Goal: Task Accomplishment & Management: Manage account settings

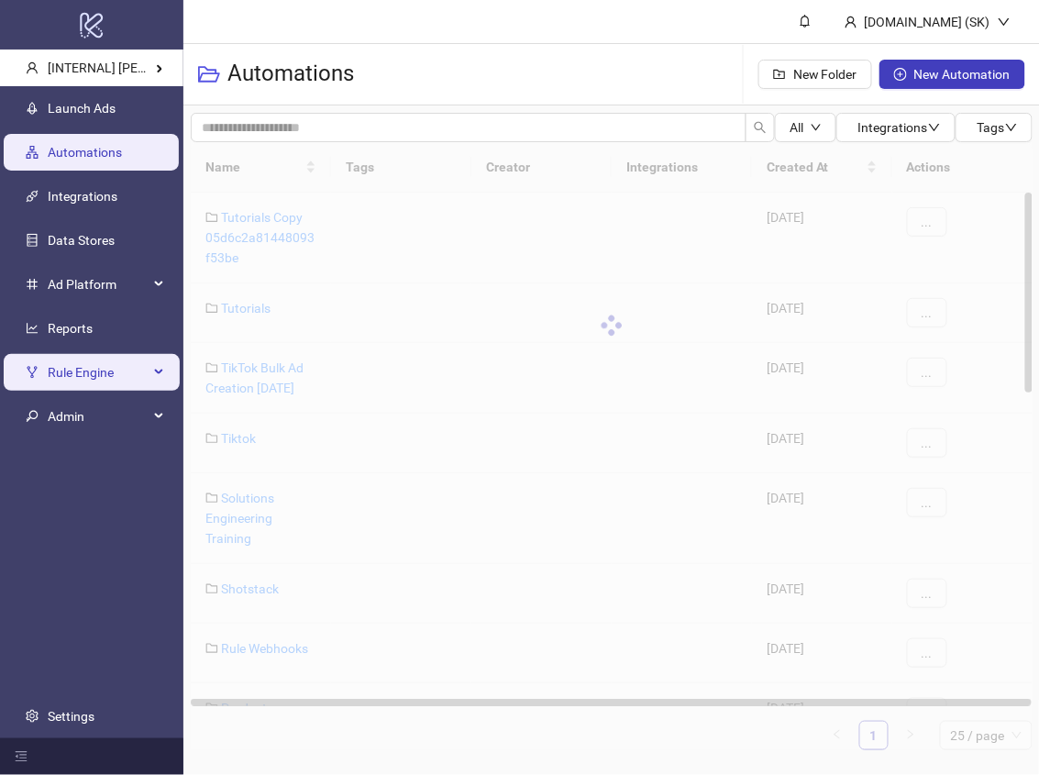
click at [114, 367] on span "Rule Engine" at bounding box center [98, 372] width 101 height 37
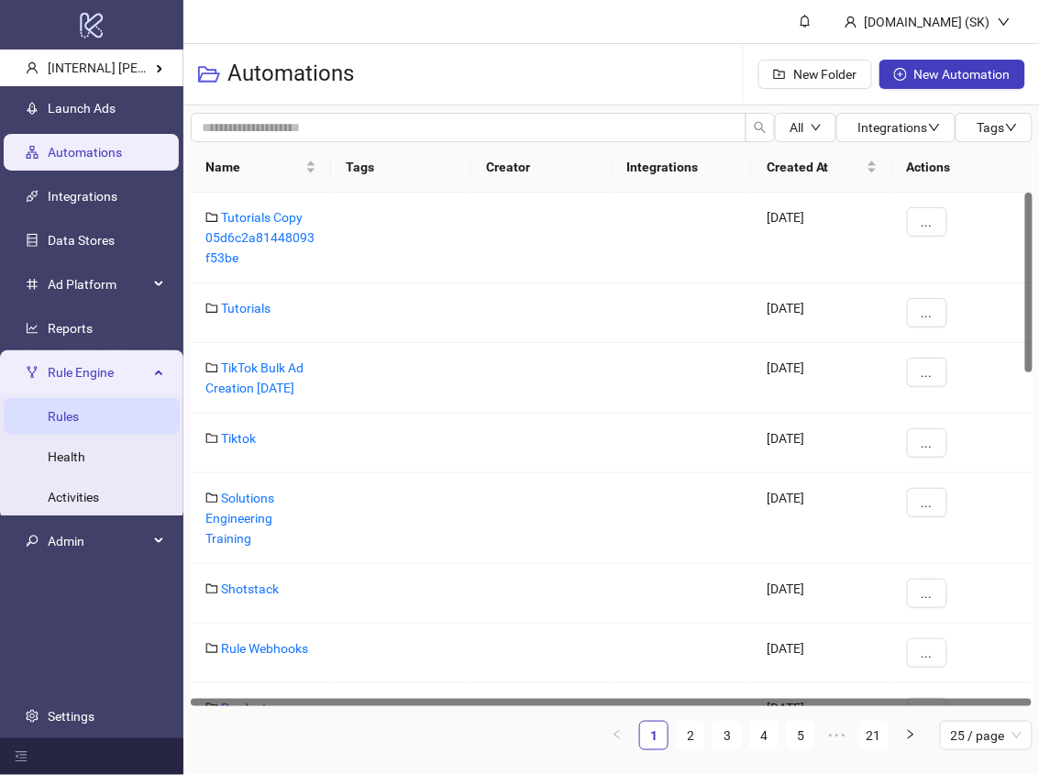
click at [79, 410] on link "Rules" at bounding box center [63, 416] width 31 height 15
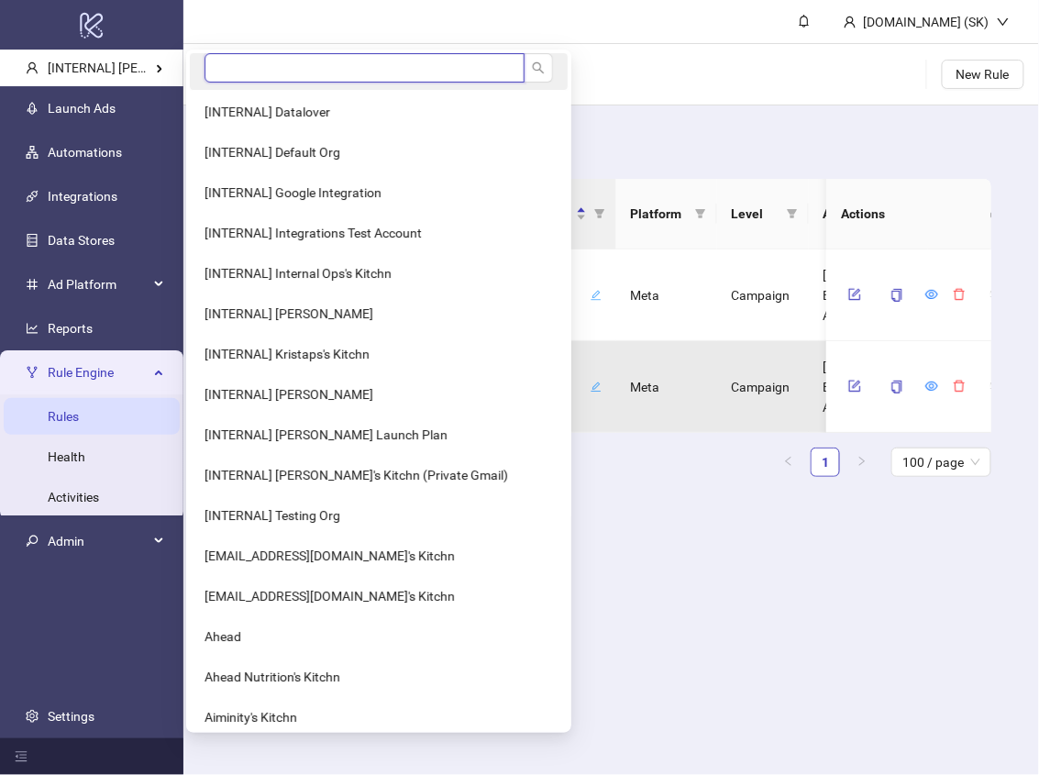
click at [251, 73] on input "search" at bounding box center [365, 67] width 320 height 29
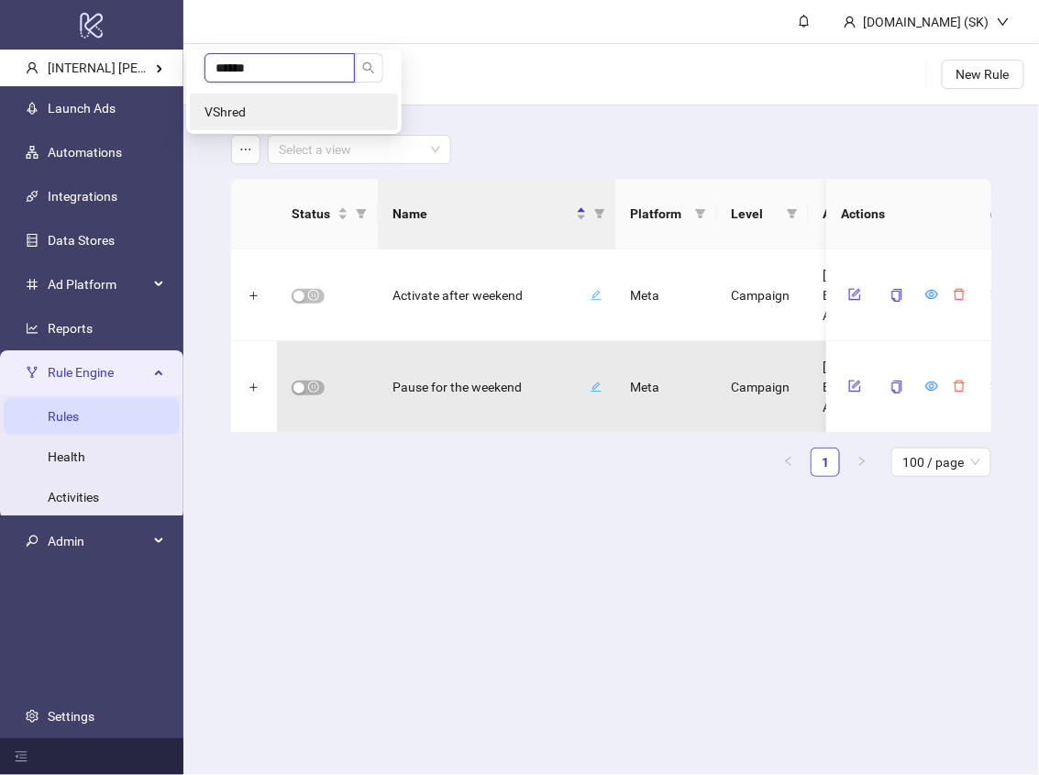
type input "******"
click at [216, 119] on li "VShred" at bounding box center [294, 112] width 208 height 37
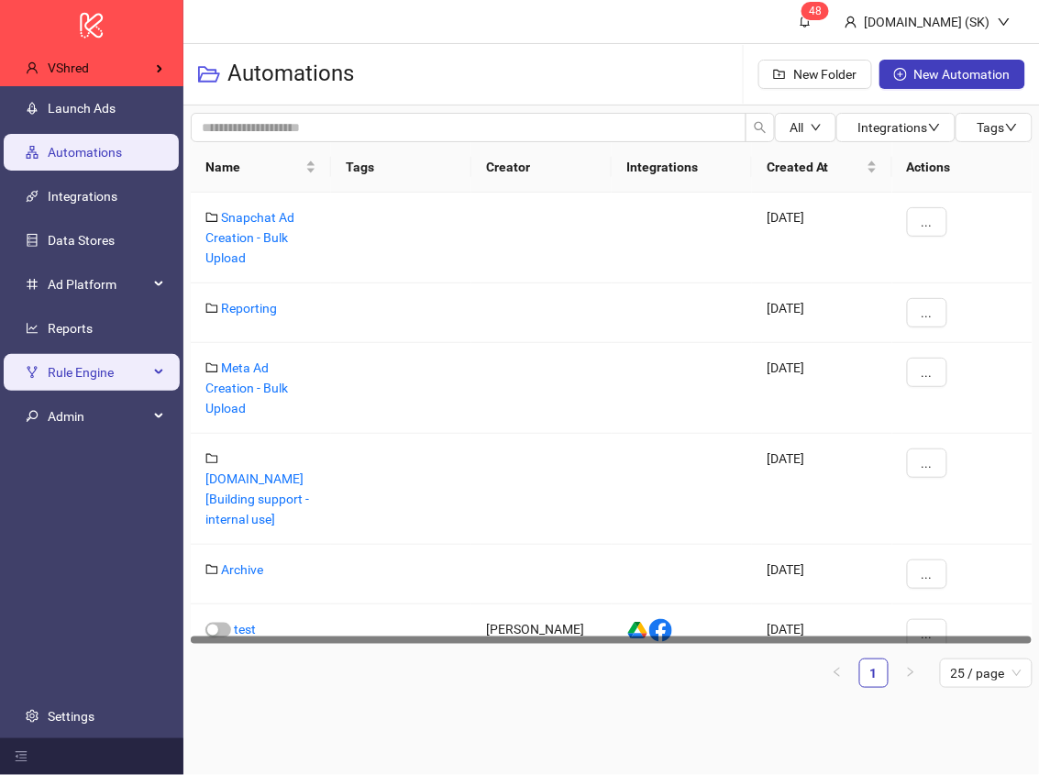
click at [114, 384] on span "Rule Engine" at bounding box center [98, 372] width 101 height 37
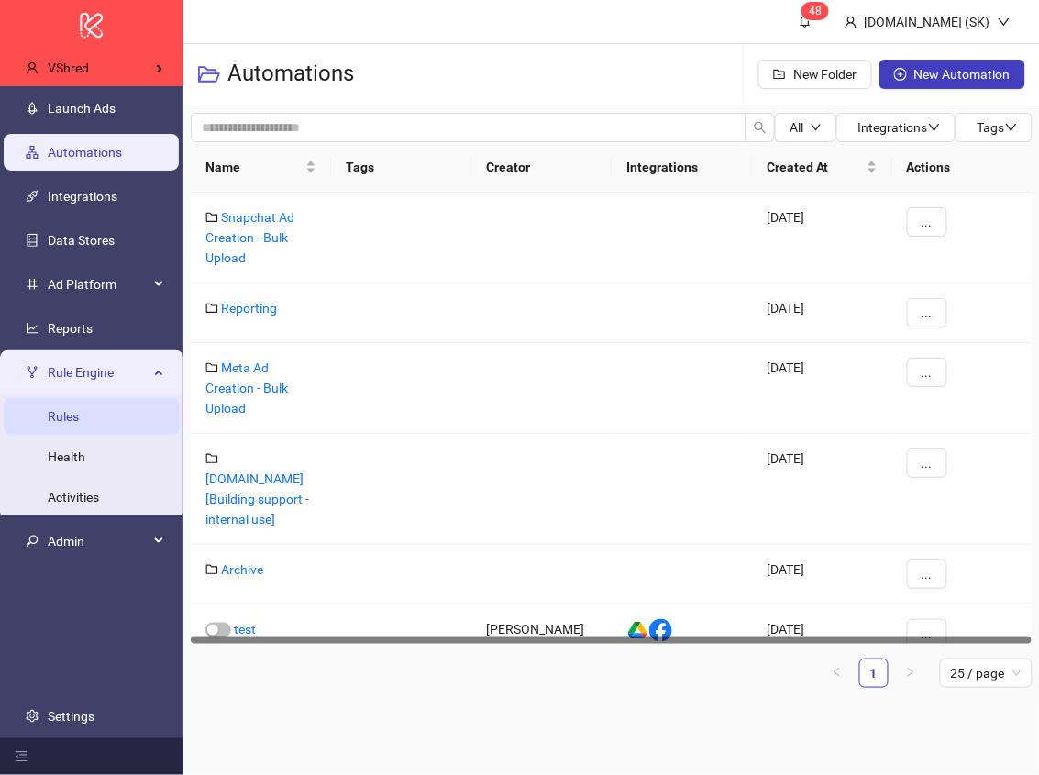
click at [79, 424] on link "Rules" at bounding box center [63, 416] width 31 height 15
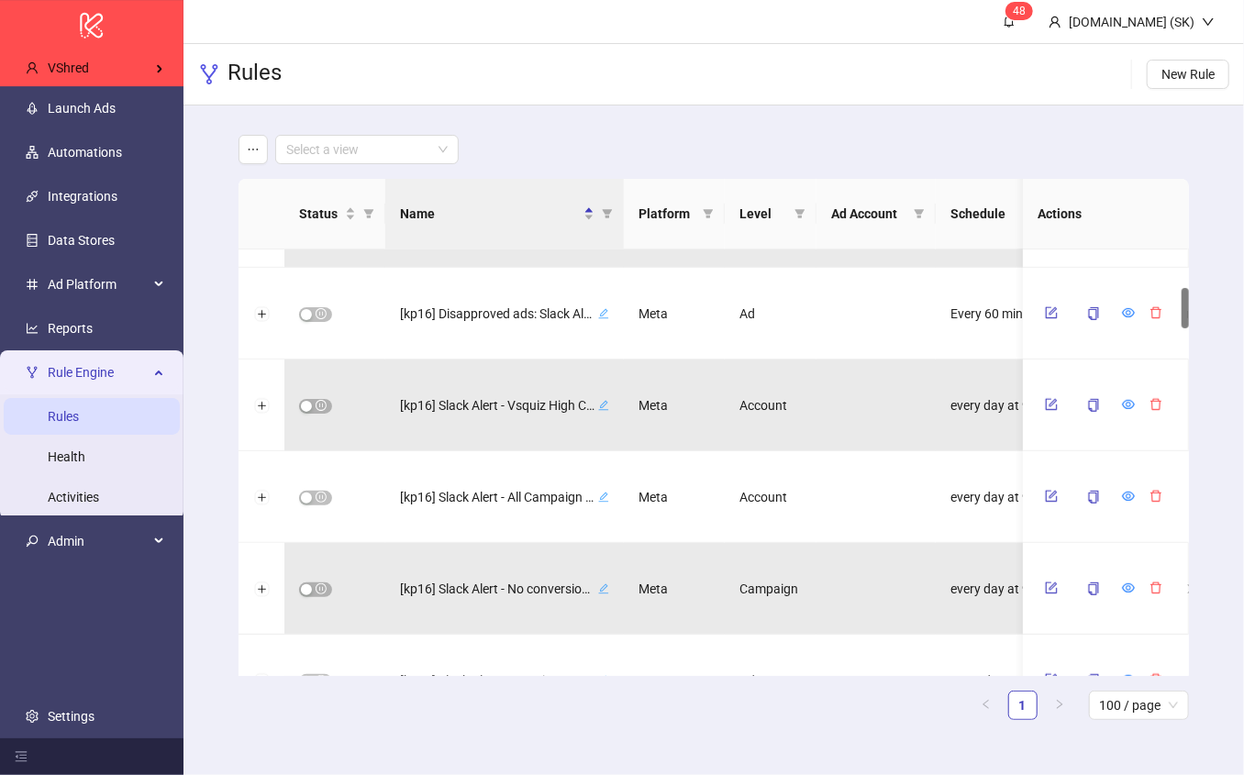
scroll to position [1148, 0]
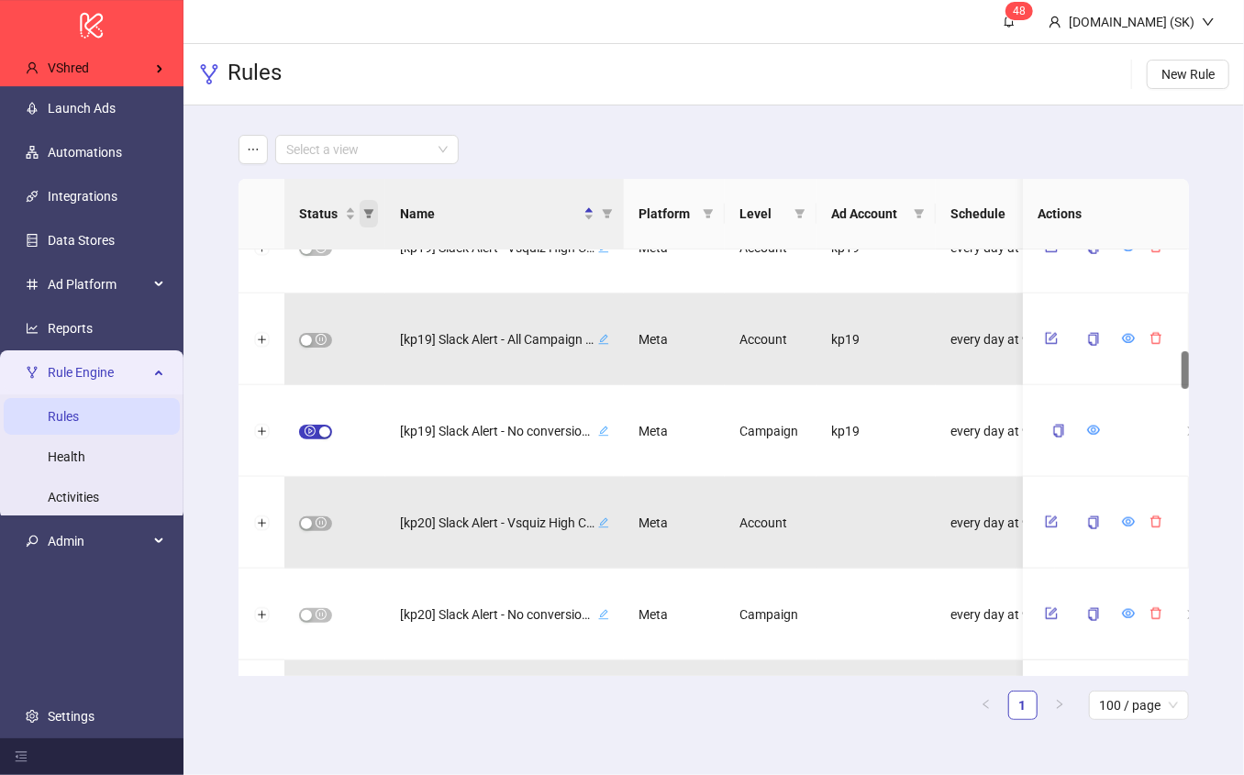
click at [374, 216] on icon "filter" at bounding box center [368, 213] width 11 height 11
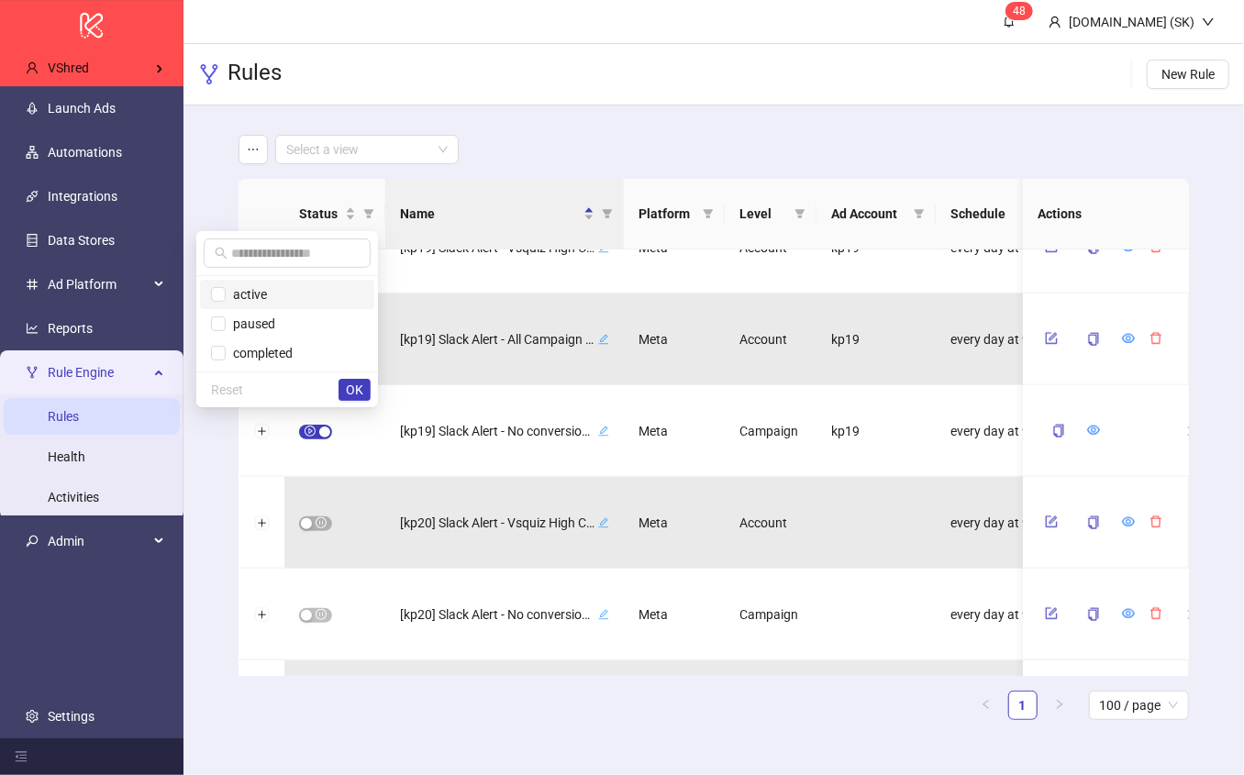
click at [288, 303] on span "active" at bounding box center [287, 294] width 152 height 20
click at [355, 386] on span "OK" at bounding box center [354, 389] width 17 height 15
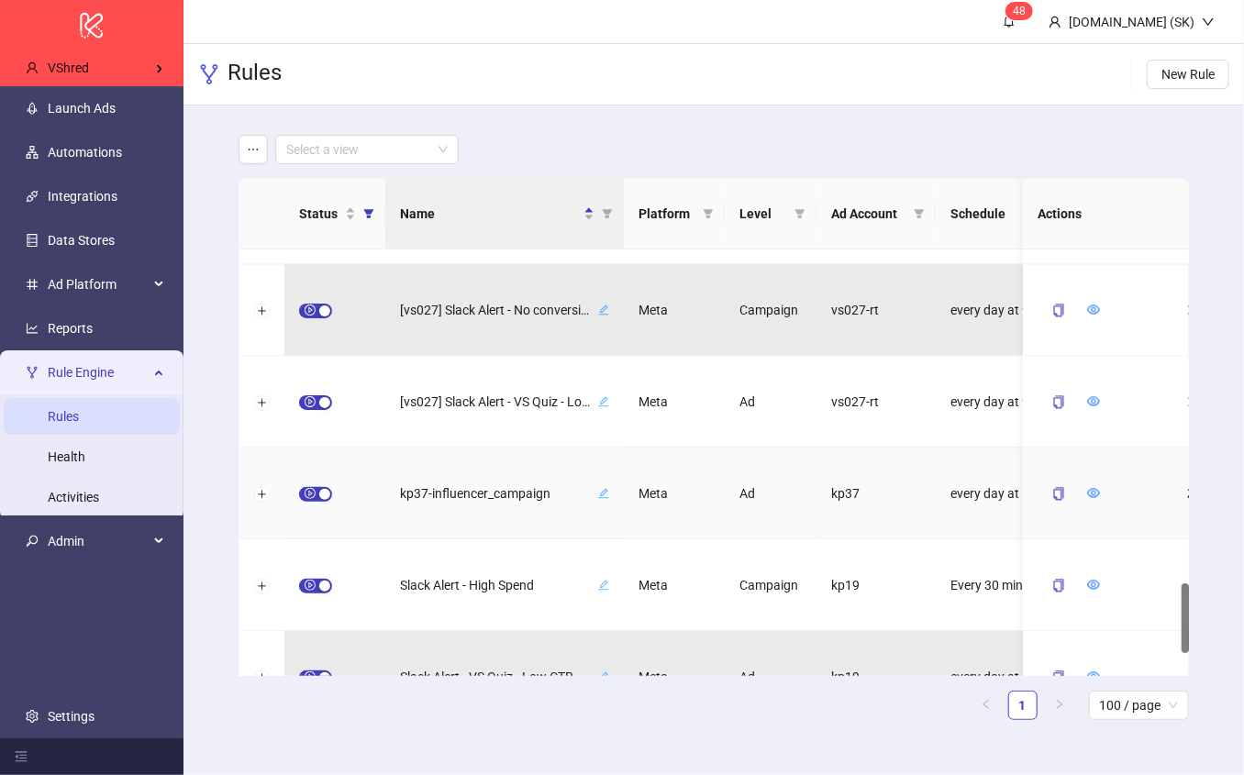
scroll to position [2025, 0]
click at [257, 492] on button "Expand row" at bounding box center [261, 495] width 15 height 15
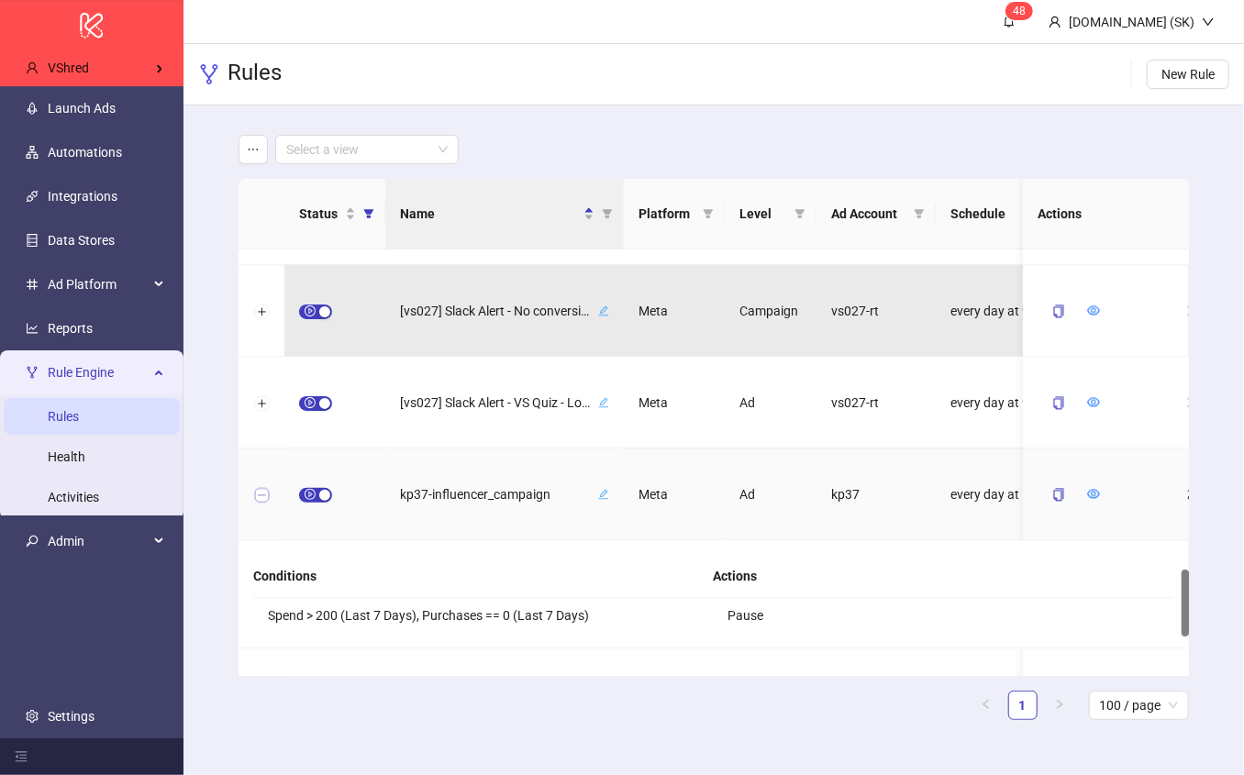
click at [264, 494] on button "Collapse row" at bounding box center [261, 495] width 15 height 15
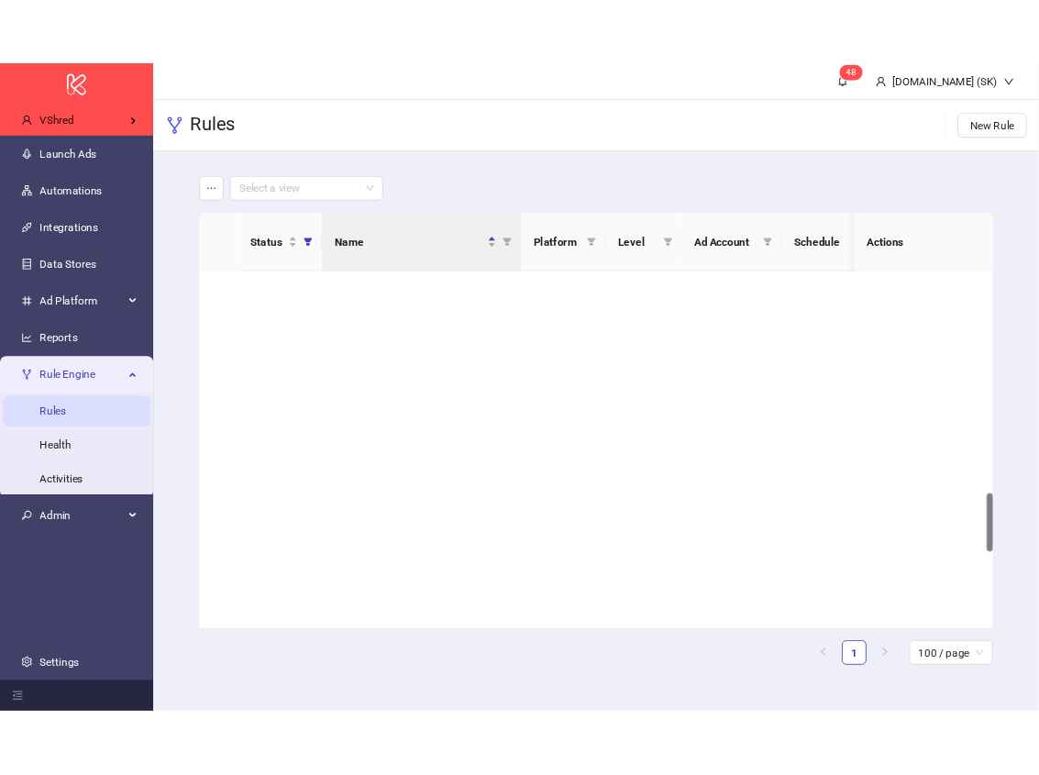
scroll to position [1099, 0]
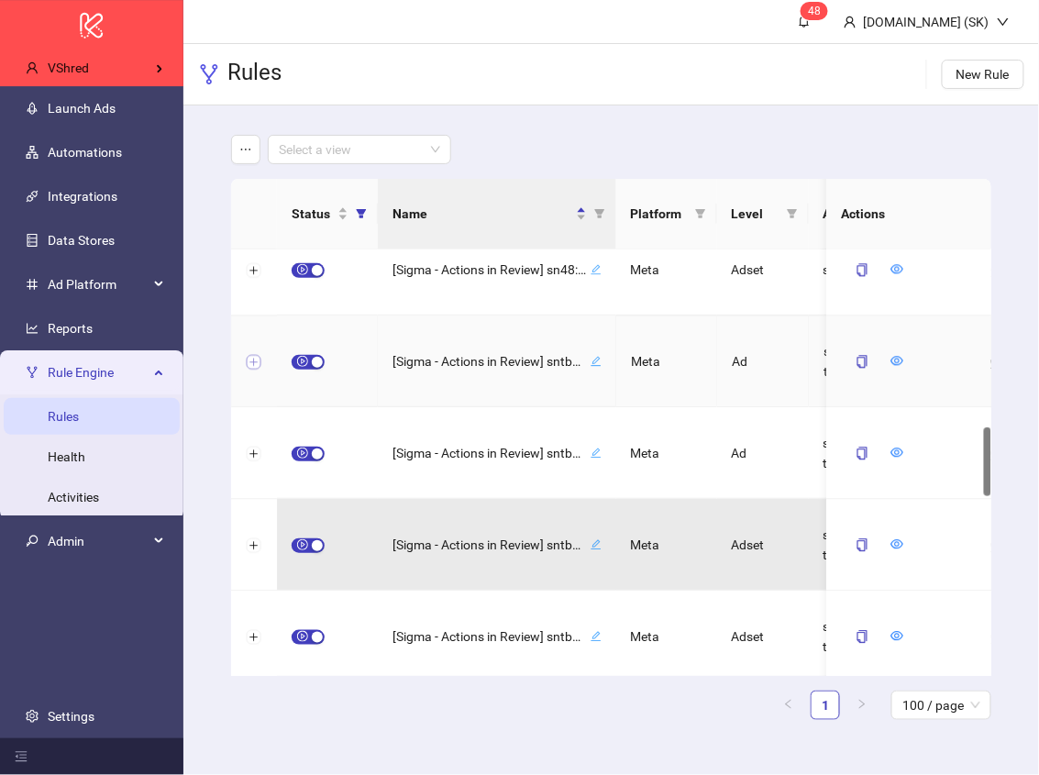
click at [251, 361] on button "Expand row" at bounding box center [254, 362] width 15 height 15
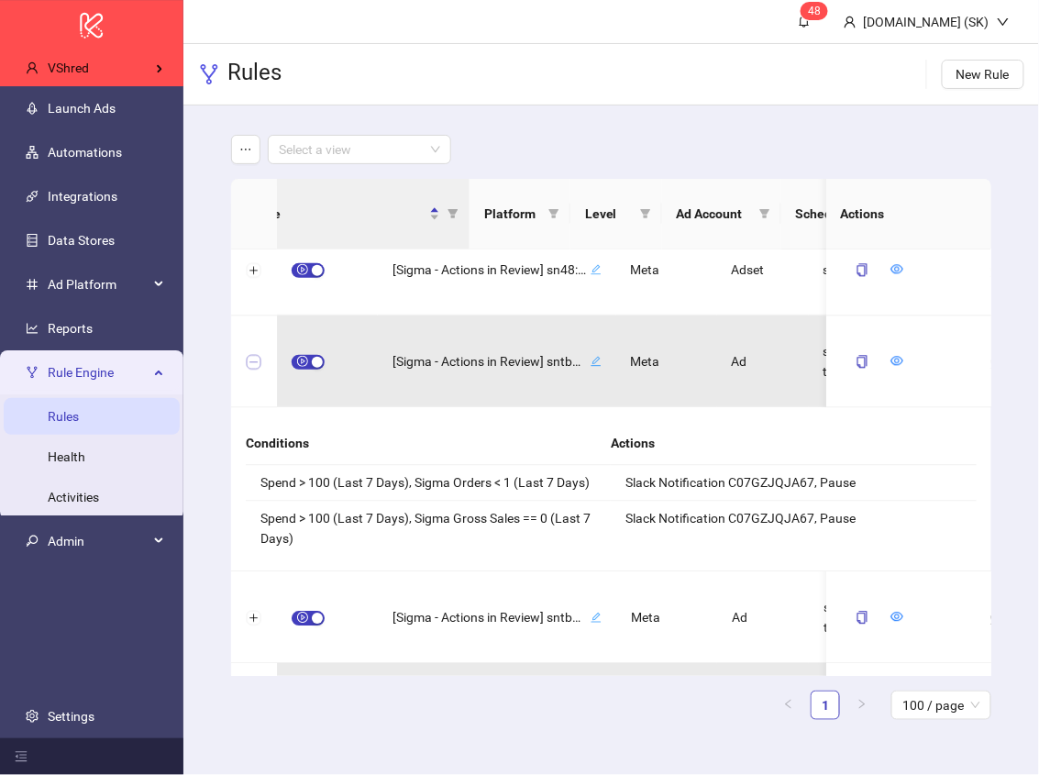
scroll to position [0, 0]
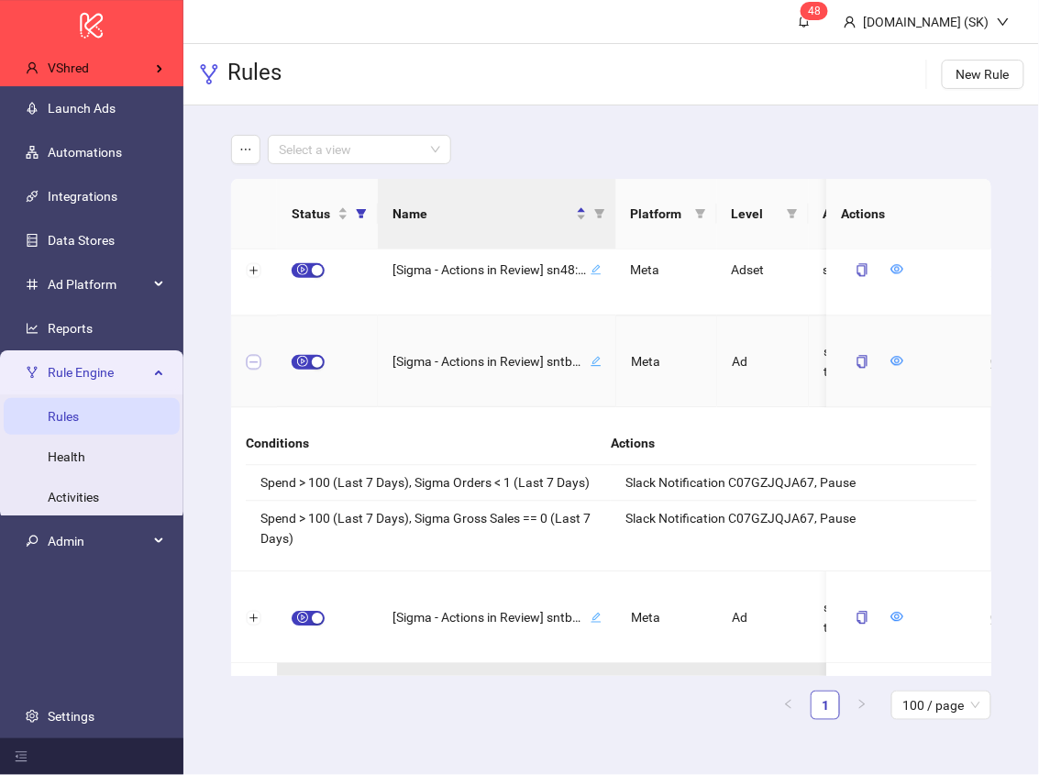
click at [249, 360] on button "Collapse row" at bounding box center [254, 362] width 15 height 15
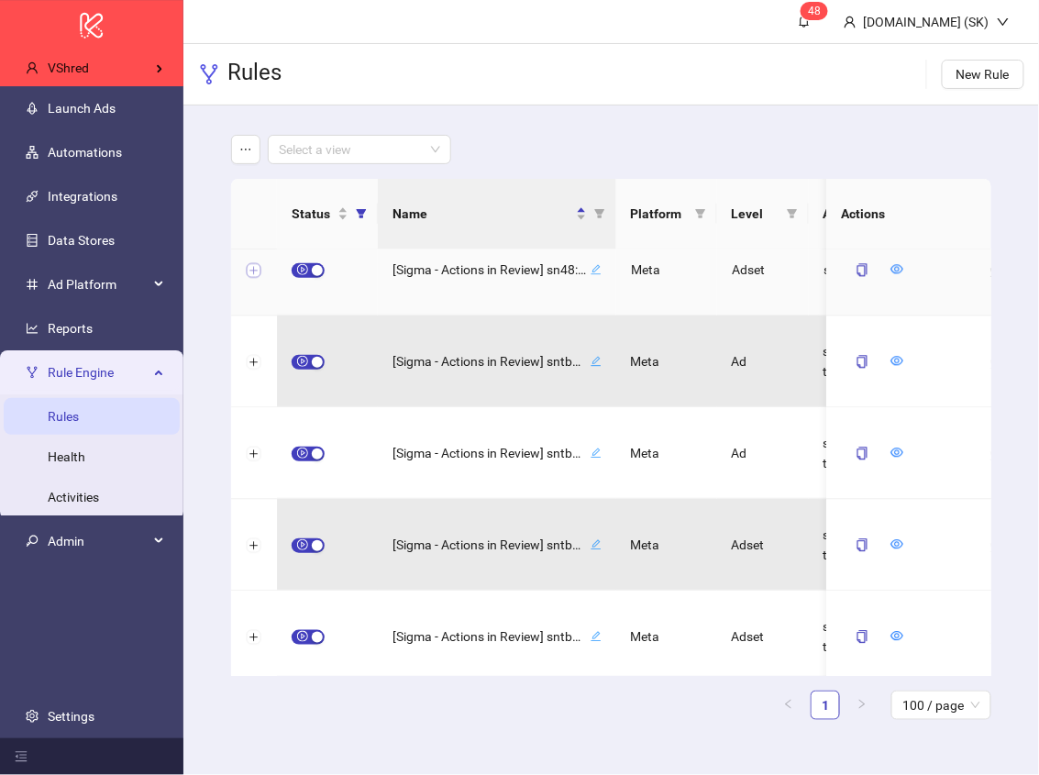
click at [259, 263] on button "Expand row" at bounding box center [254, 270] width 15 height 15
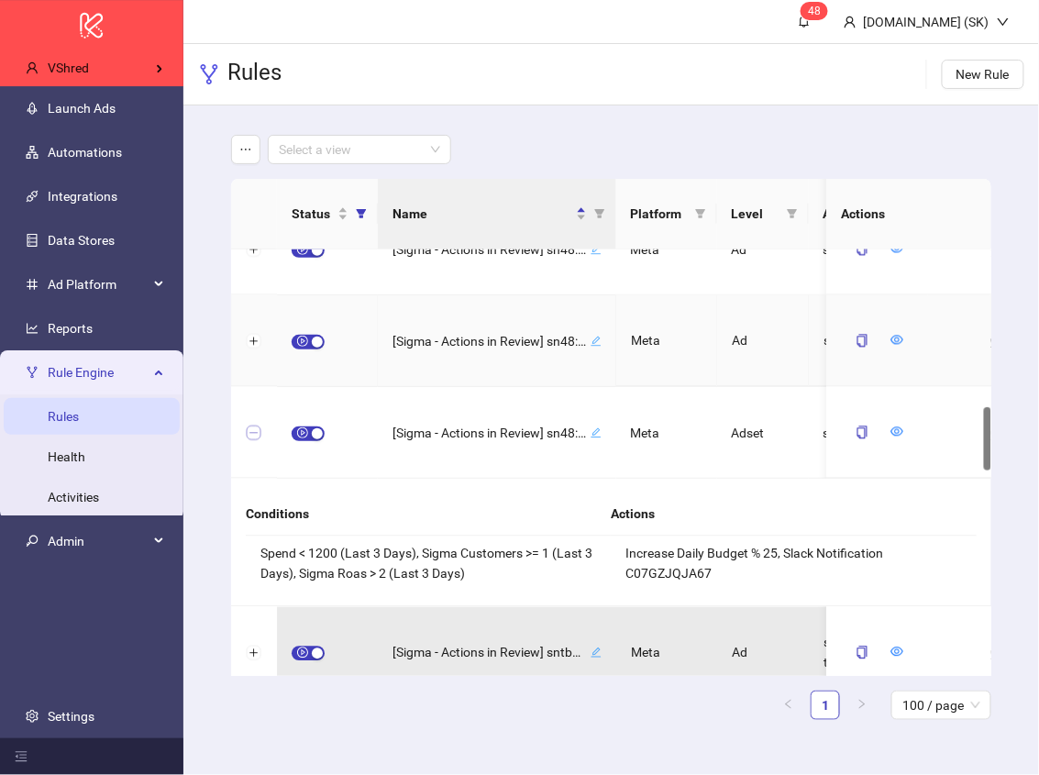
scroll to position [1009, 0]
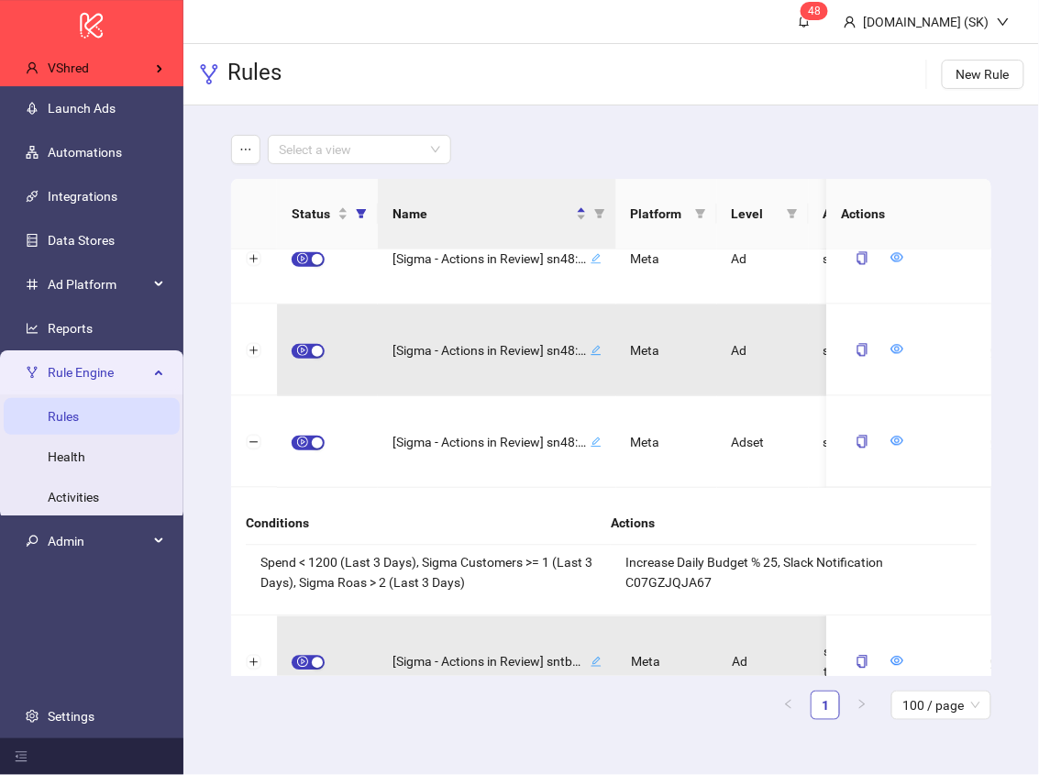
click at [533, 107] on main "Select a view Status Name Platform Level Ad Account Schedule Filters Is Evaluat…" at bounding box center [611, 434] width 790 height 659
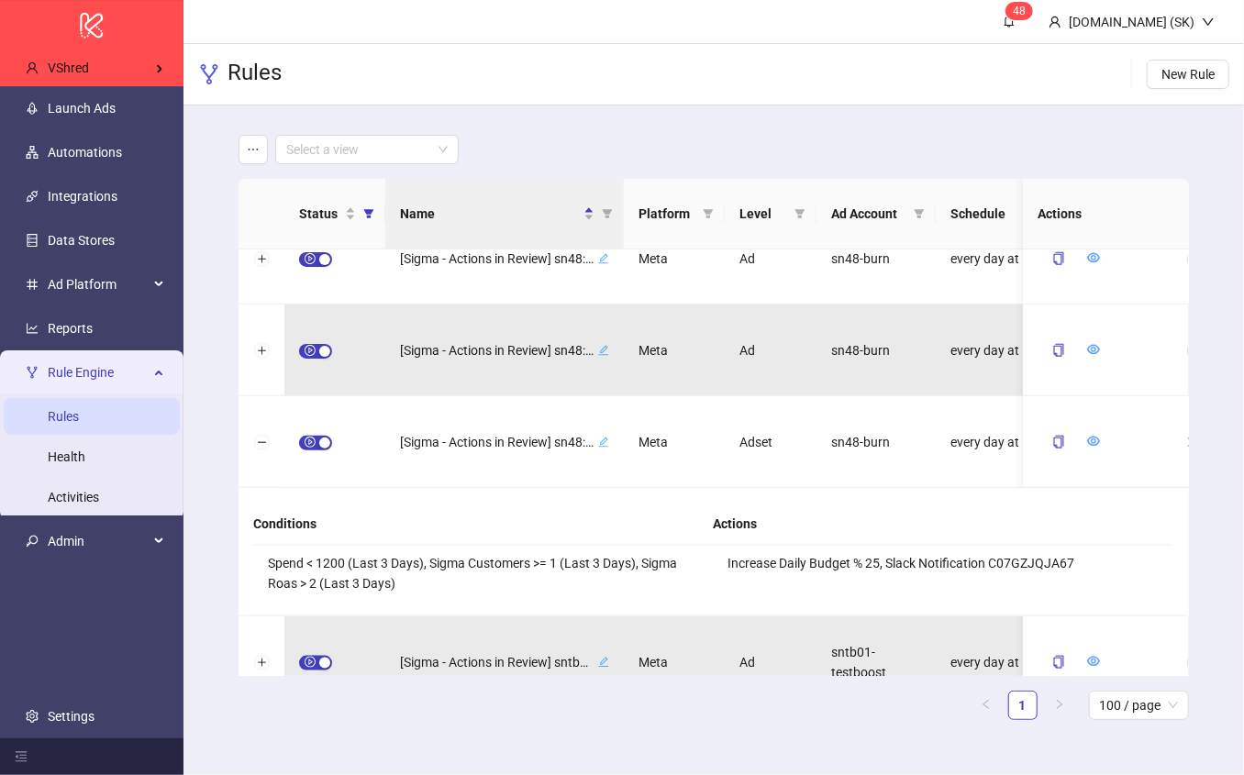
click at [716, 83] on div "Rules New Rule" at bounding box center [713, 74] width 1060 height 61
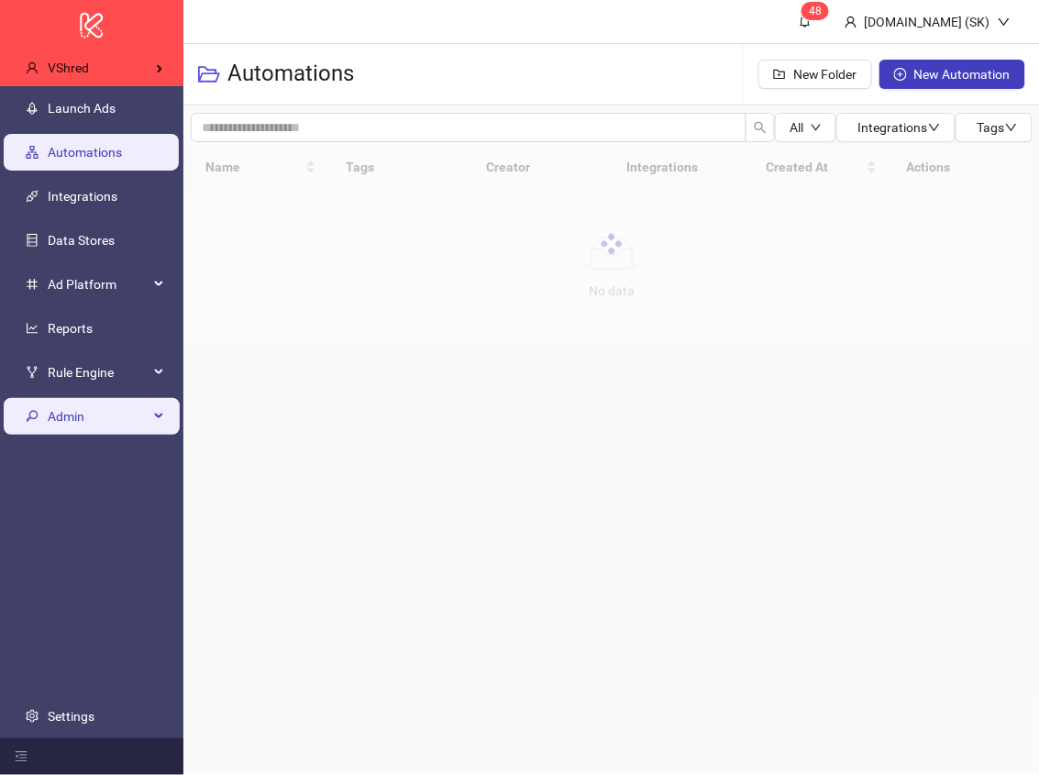
click at [147, 424] on span "Admin" at bounding box center [98, 416] width 101 height 37
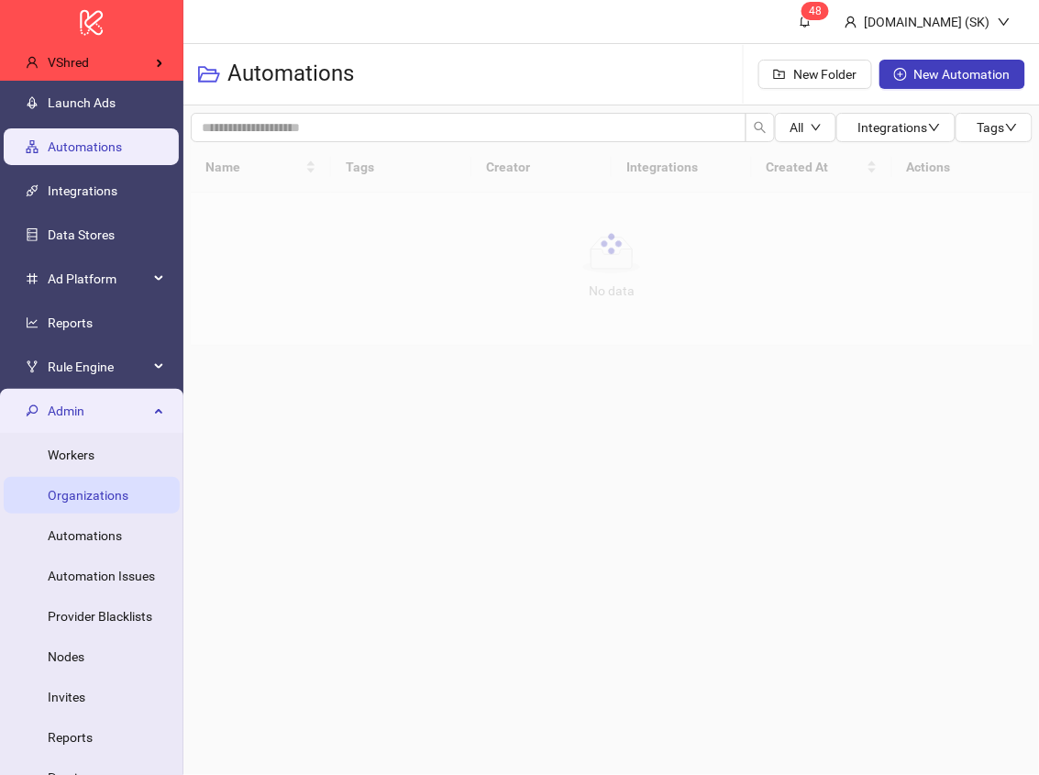
click at [126, 494] on link "Organizations" at bounding box center [88, 495] width 81 height 15
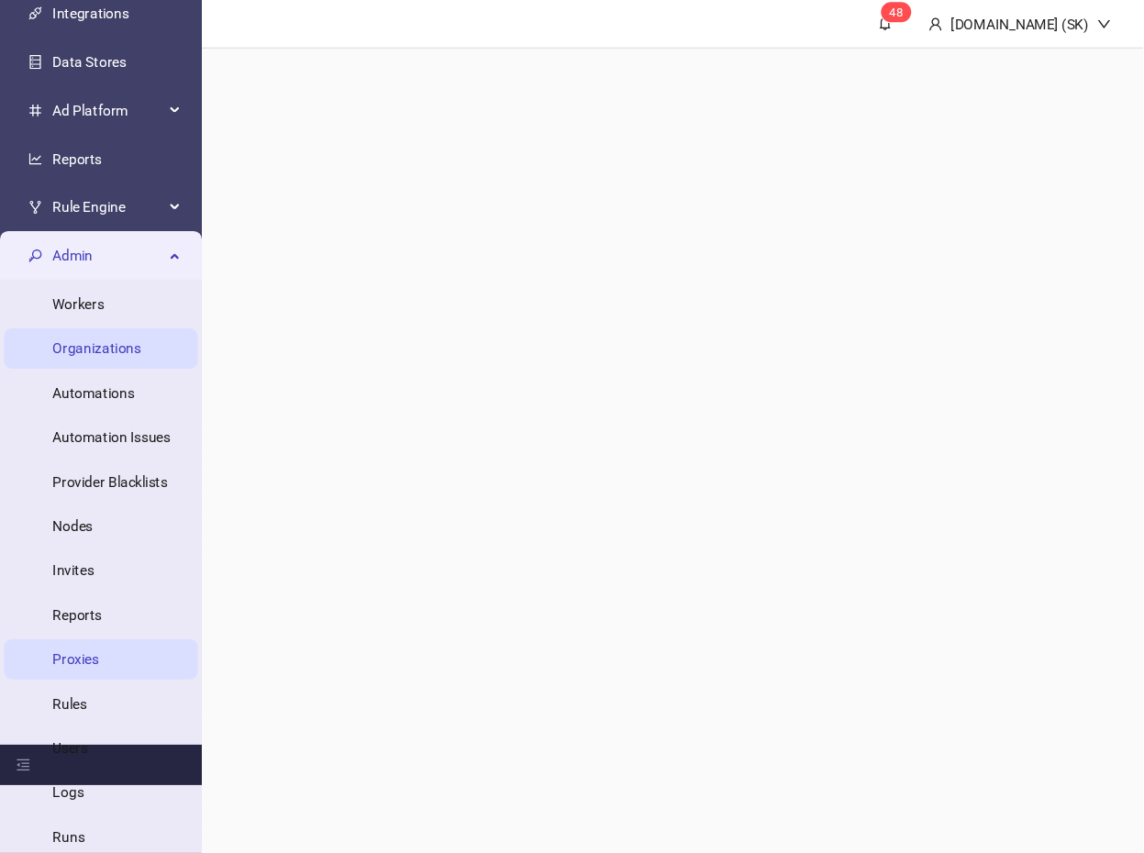
scroll to position [181, 0]
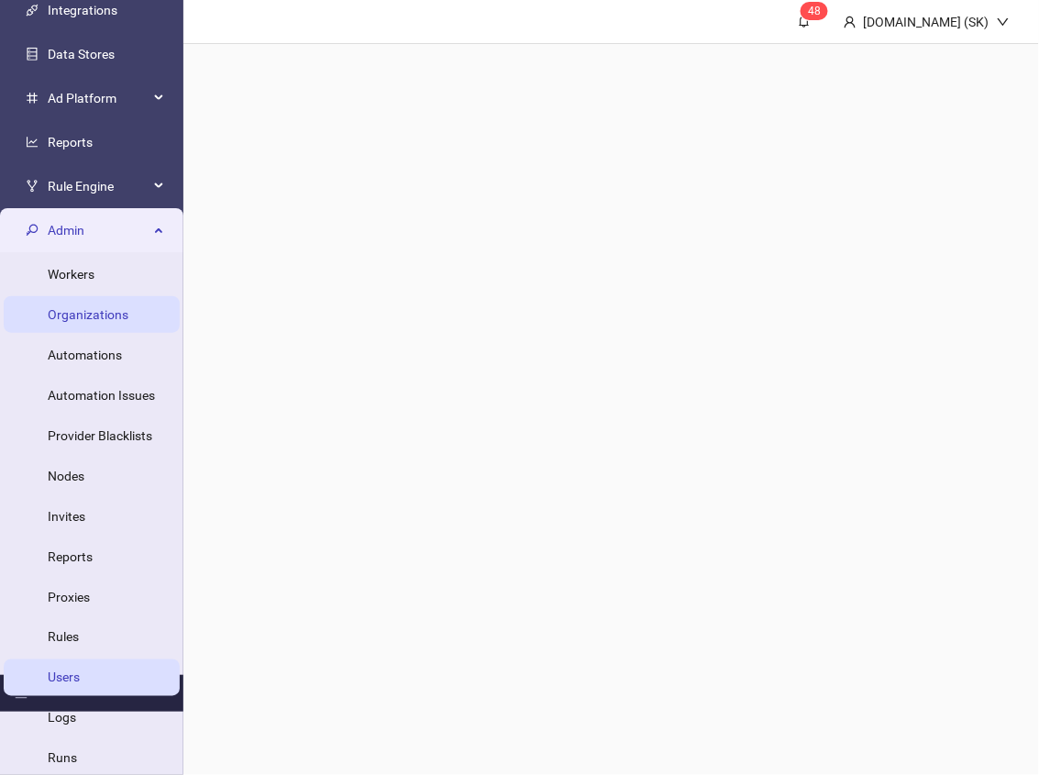
click at [80, 670] on link "Users" at bounding box center [64, 677] width 32 height 15
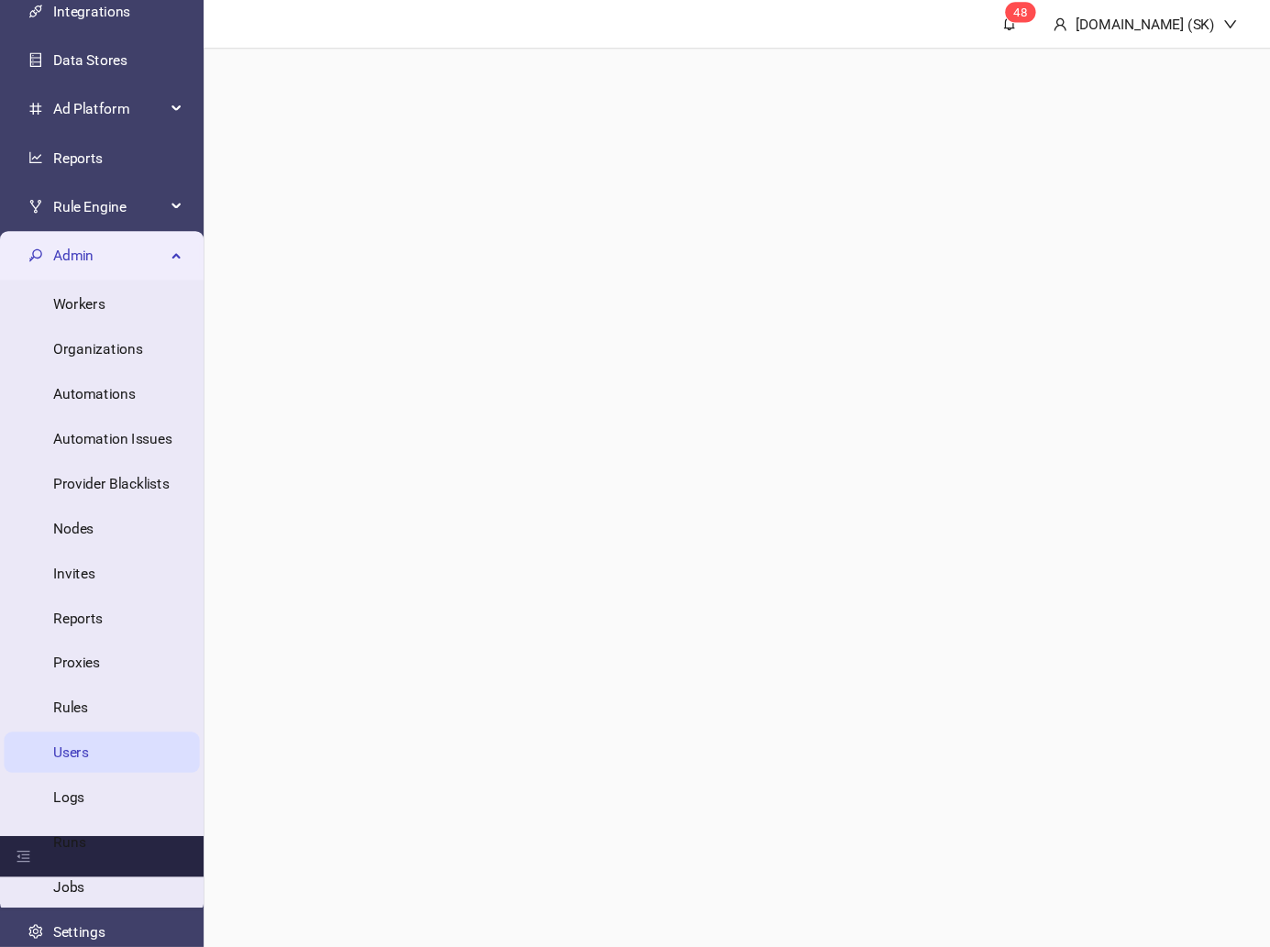
scroll to position [116, 0]
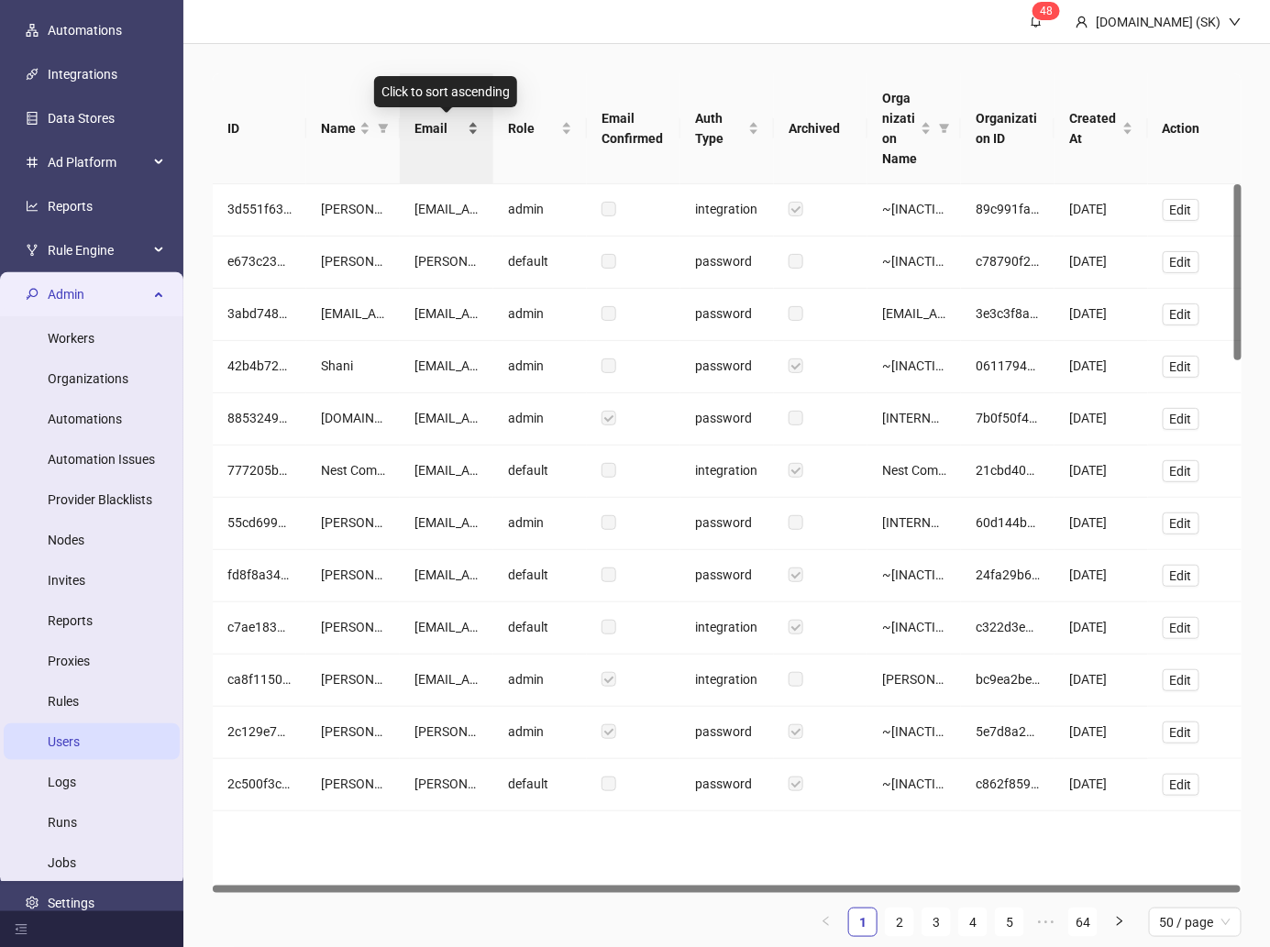
click at [444, 125] on span "Email" at bounding box center [440, 128] width 50 height 20
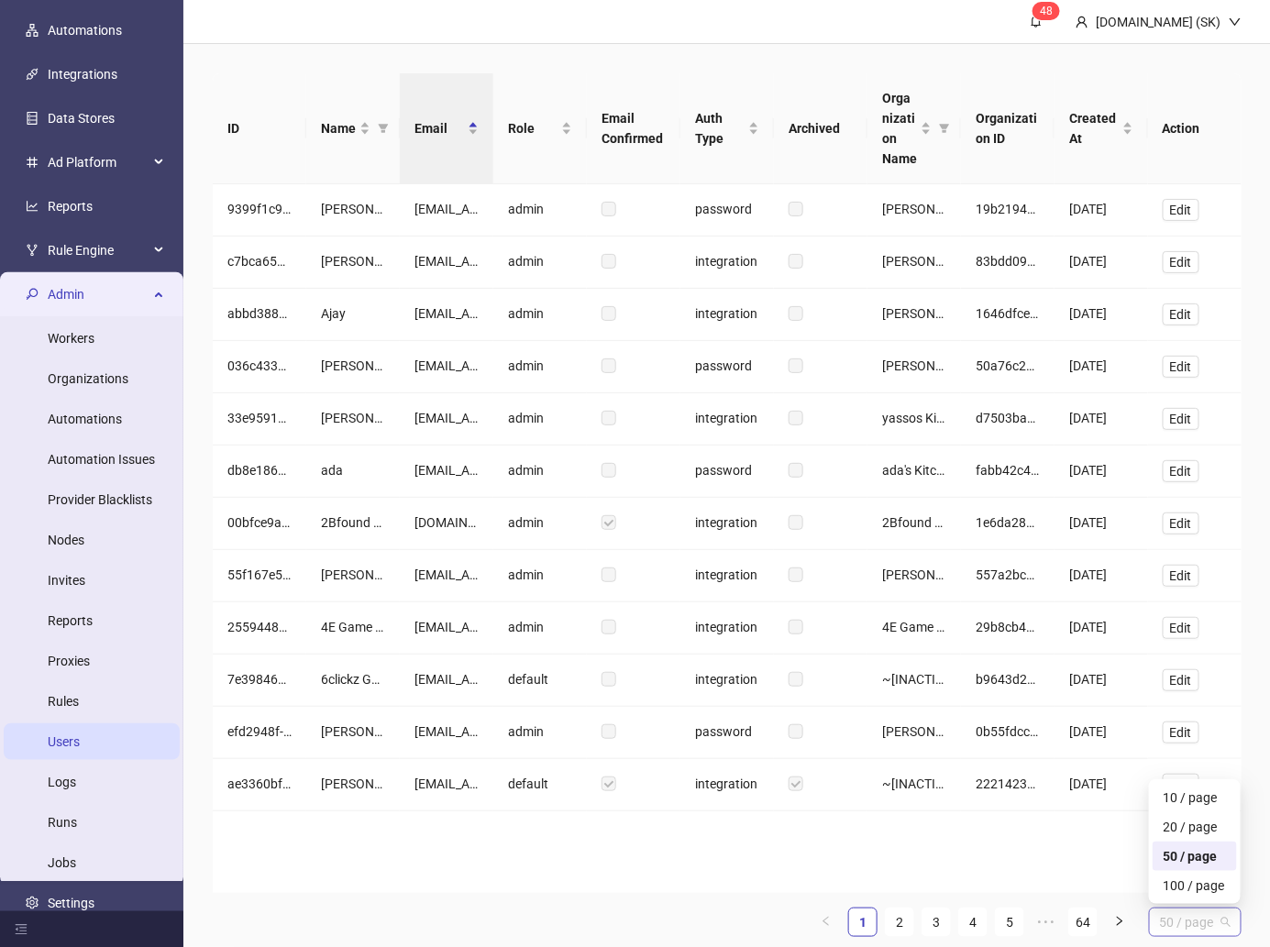
click at [1038, 774] on span "50 / page" at bounding box center [1195, 923] width 71 height 28
click at [1038, 774] on div "100 / page" at bounding box center [1195, 885] width 84 height 29
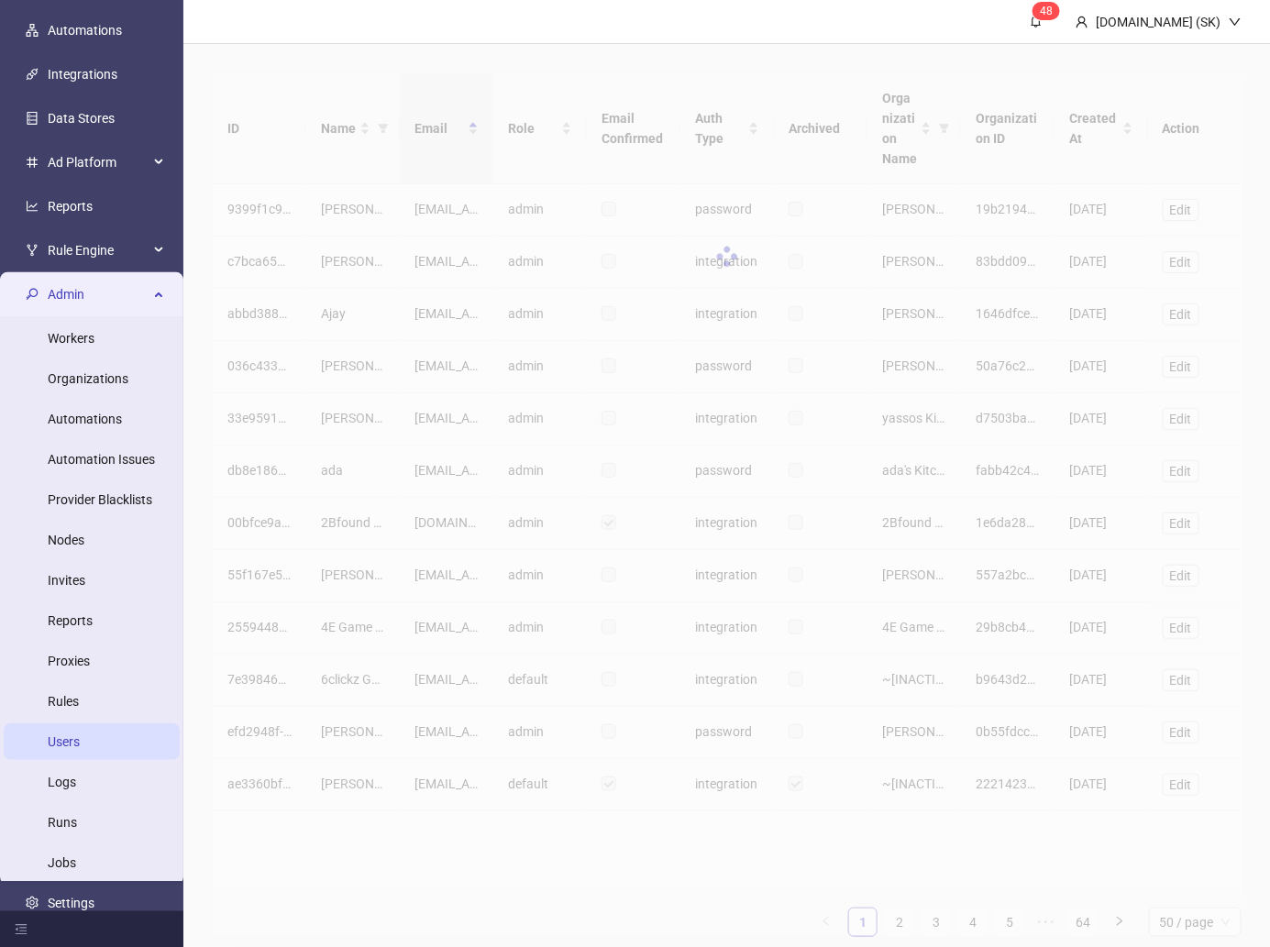
click at [976, 774] on div "ID Name Email Role Email Confirmed Auth Type Archived Organization Name Organiz…" at bounding box center [727, 505] width 1029 height 864
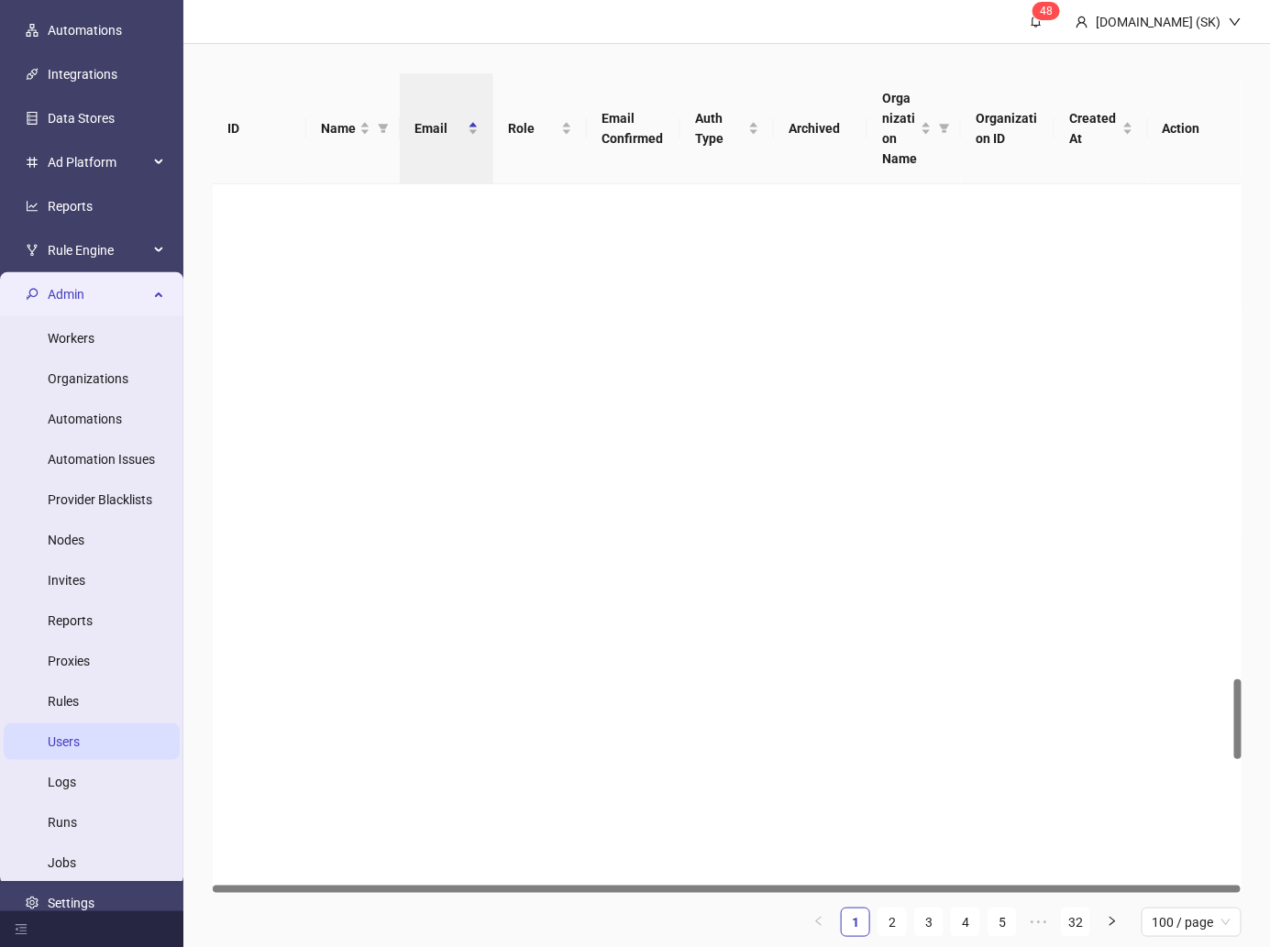
scroll to position [4767, 0]
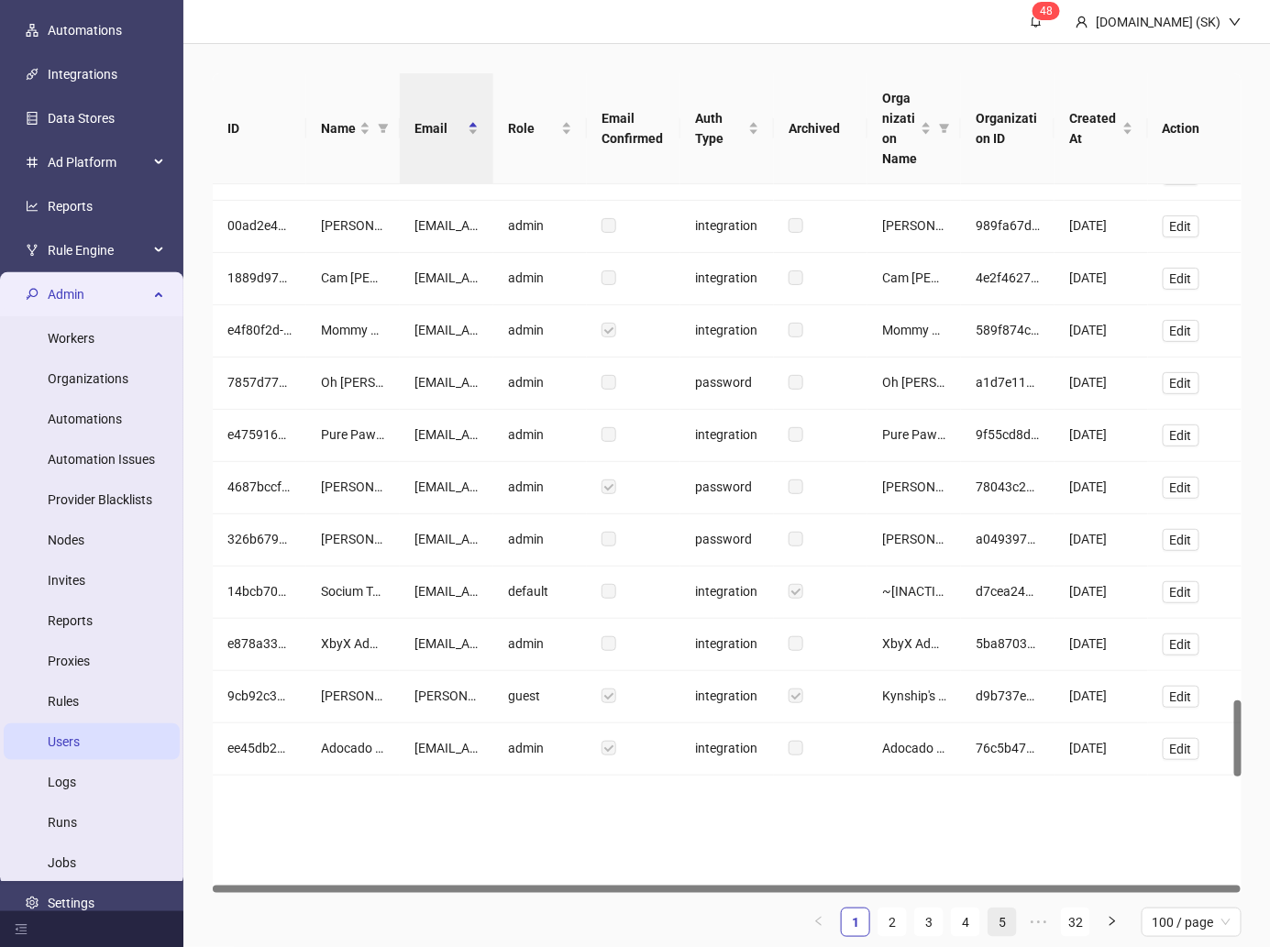
click at [1008, 774] on link "5" at bounding box center [1003, 923] width 28 height 28
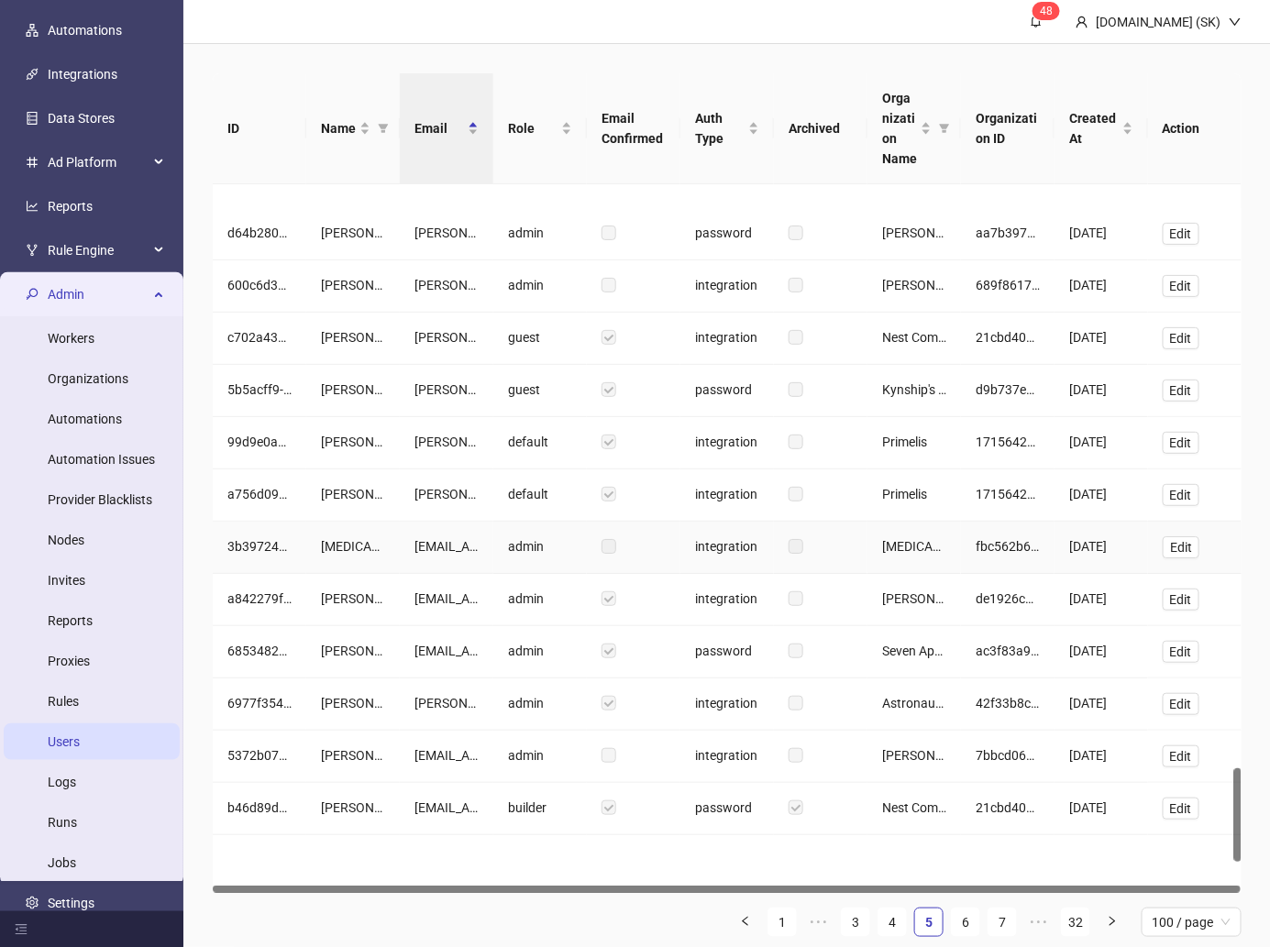
scroll to position [4657, 0]
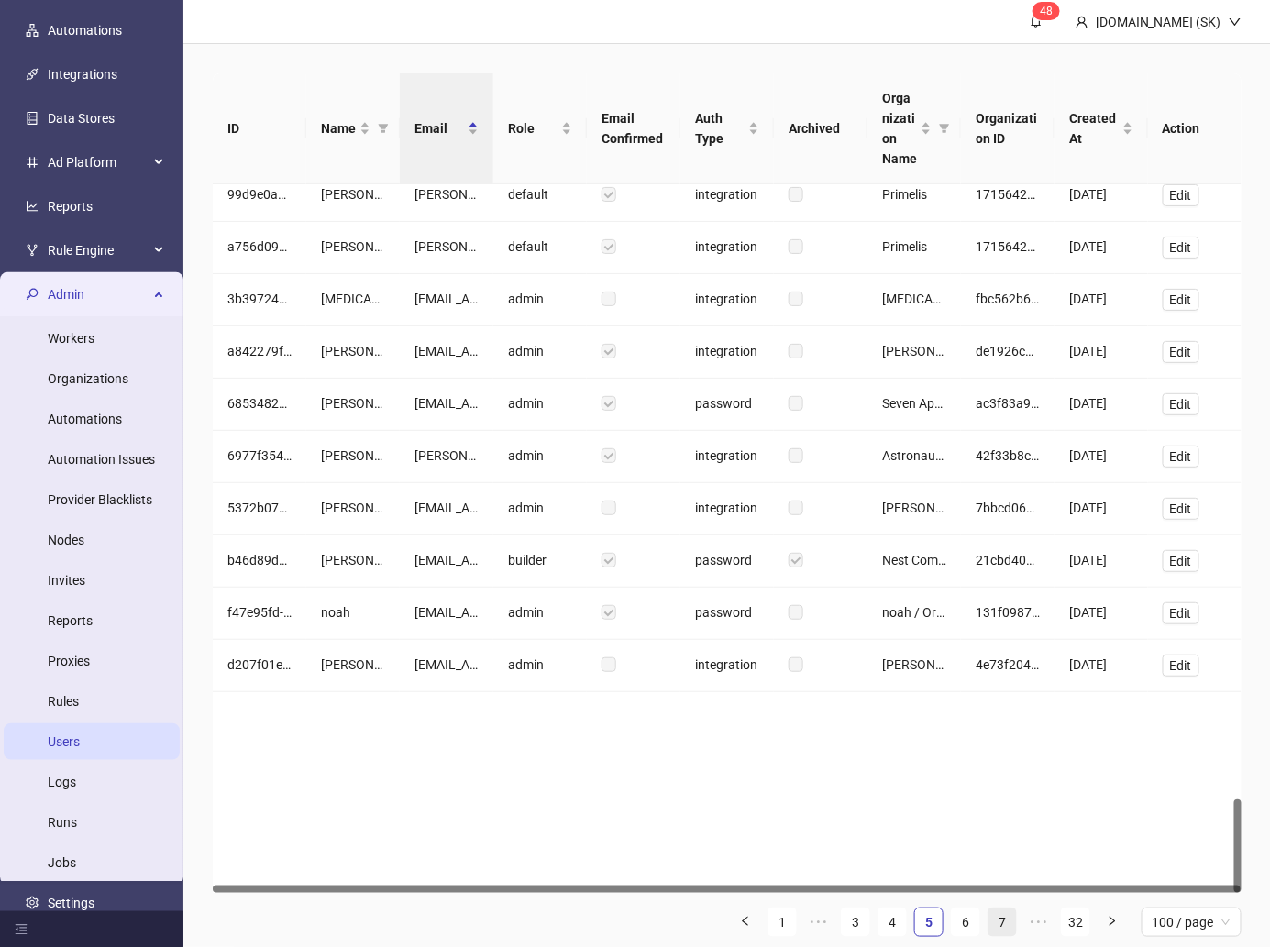
click at [1012, 774] on link "7" at bounding box center [1003, 923] width 28 height 28
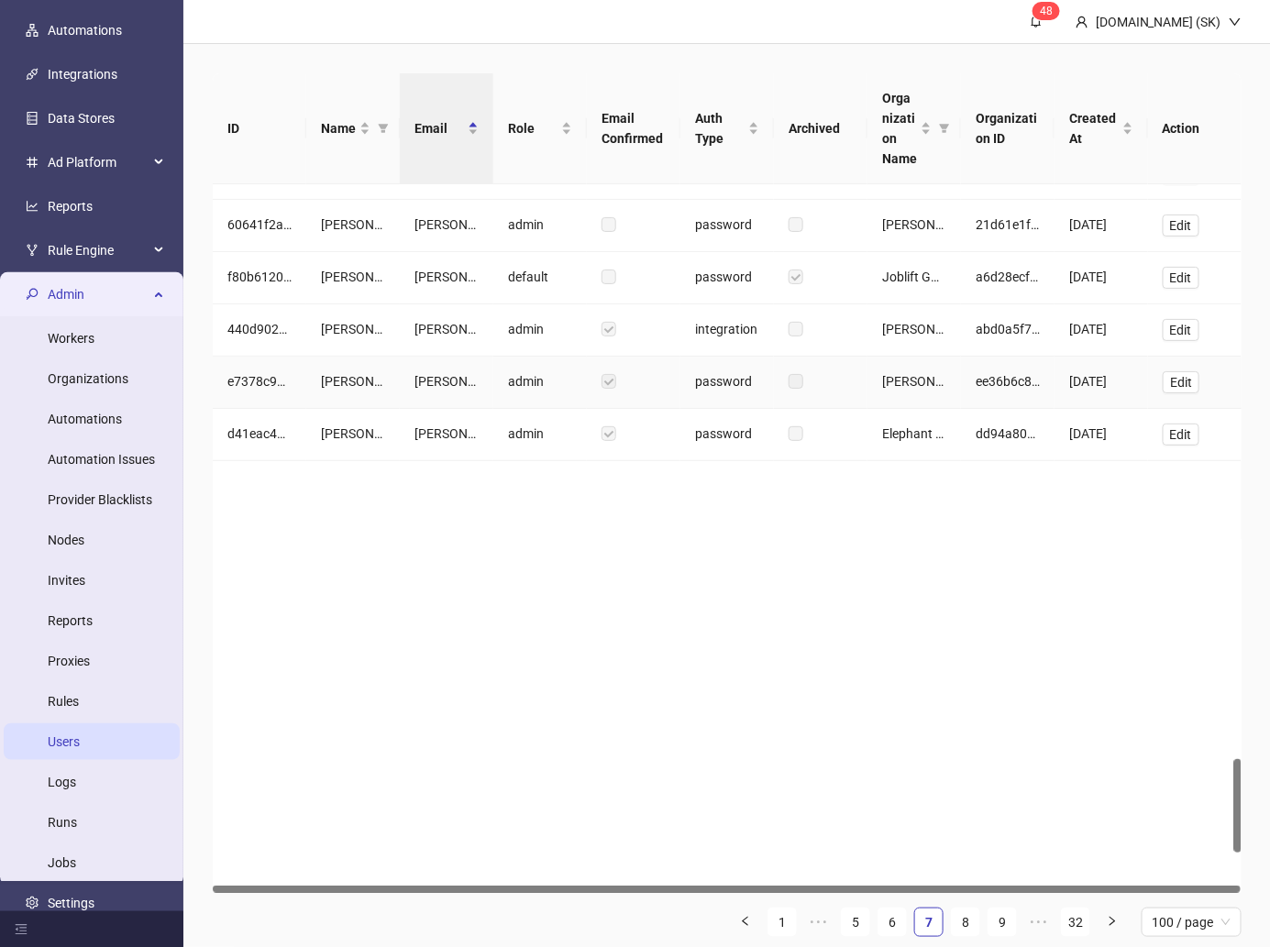
scroll to position [4335, 0]
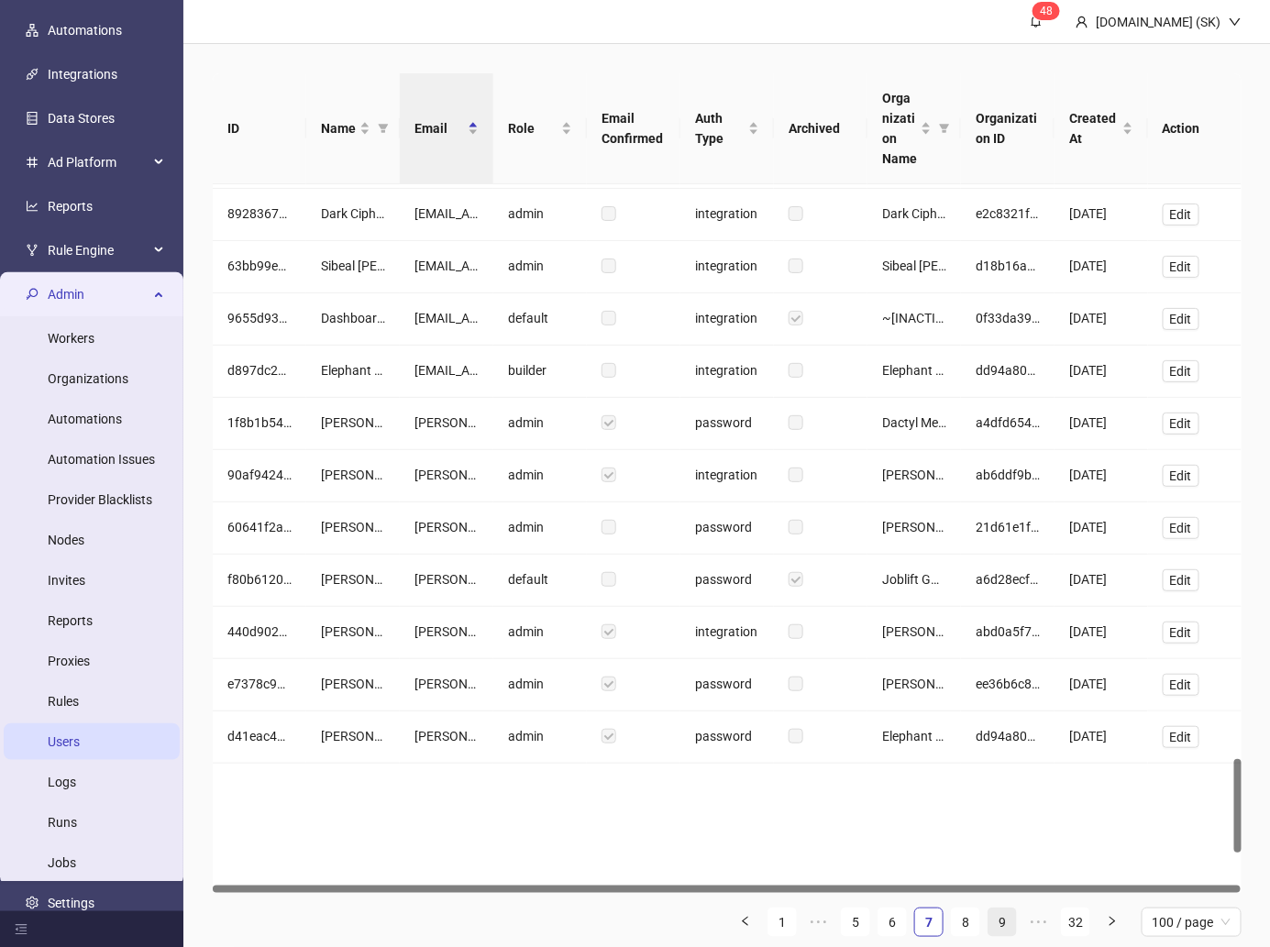
click at [1005, 774] on link "9" at bounding box center [1003, 923] width 28 height 28
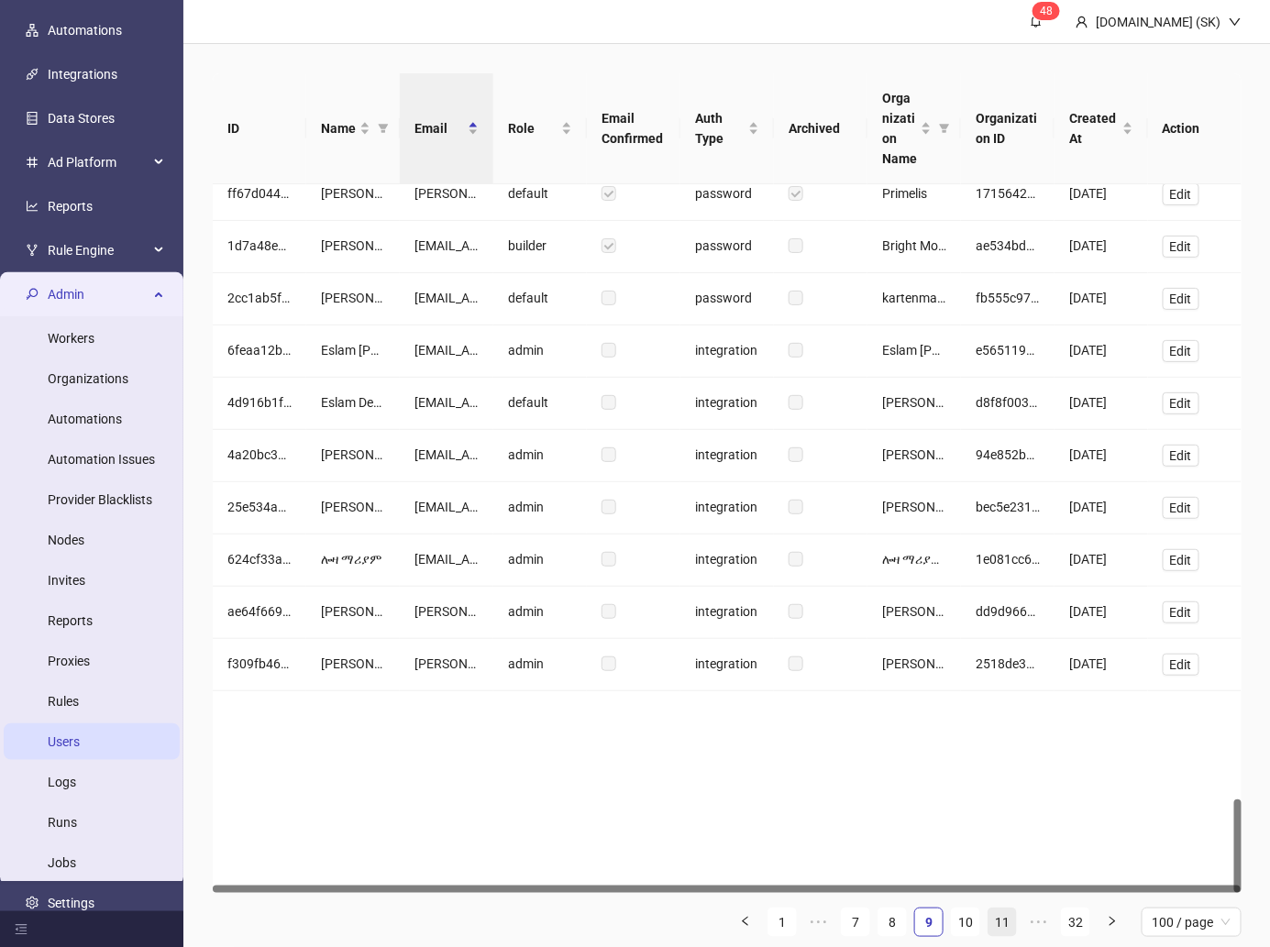
click at [996, 774] on link "11" at bounding box center [1003, 923] width 28 height 28
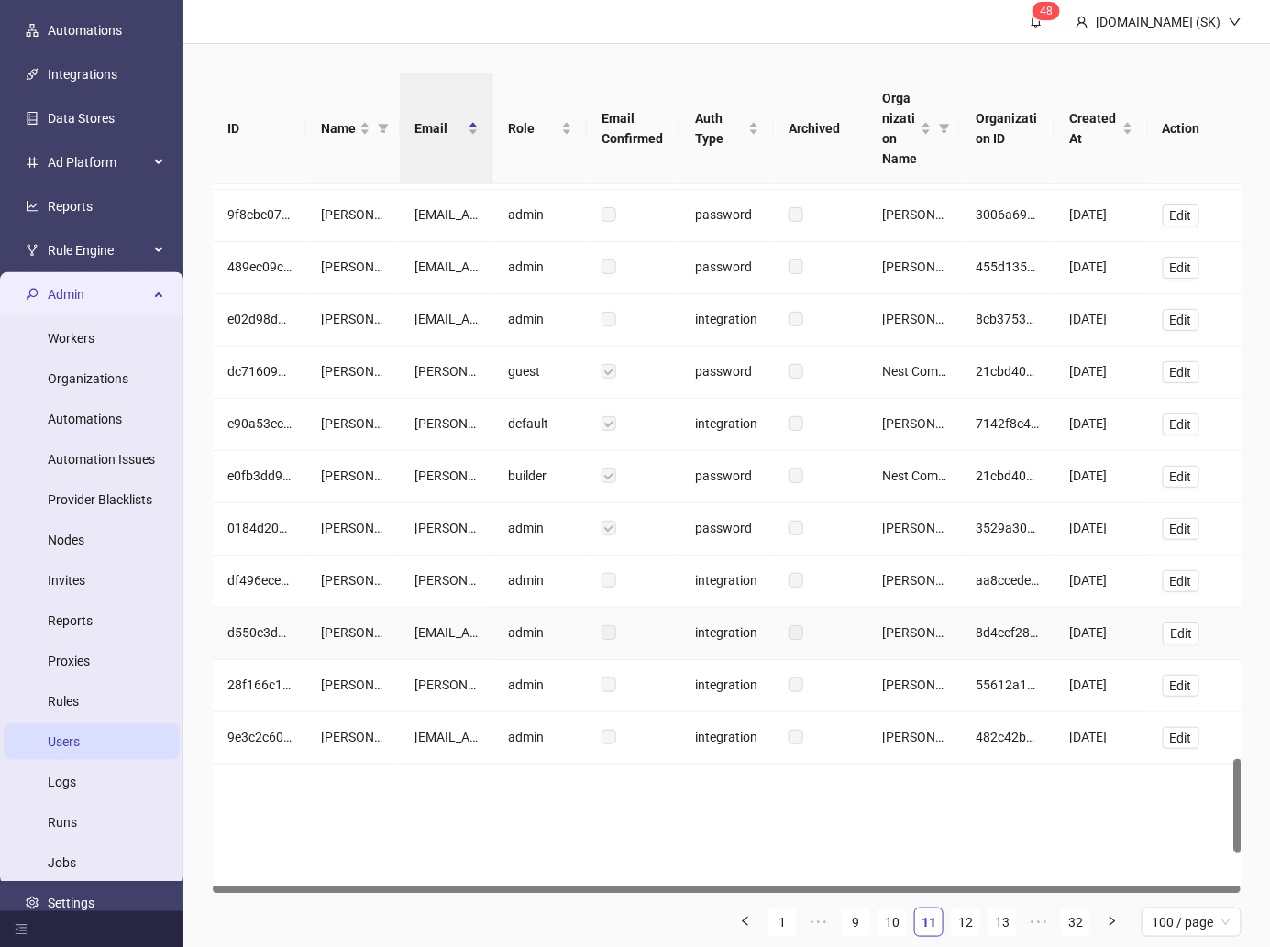
scroll to position [4657, 0]
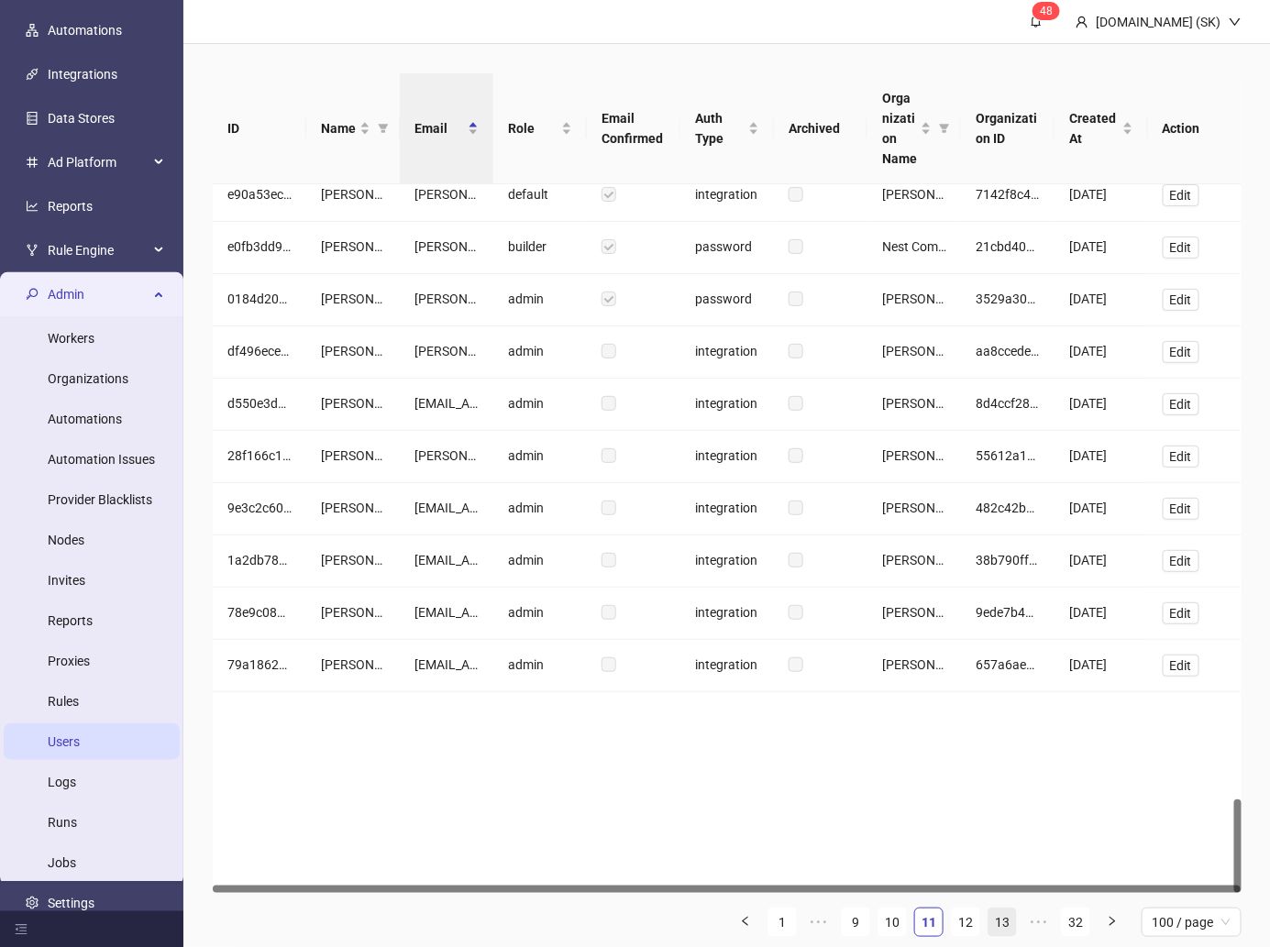
click at [1003, 774] on li "13" at bounding box center [1002, 922] width 29 height 29
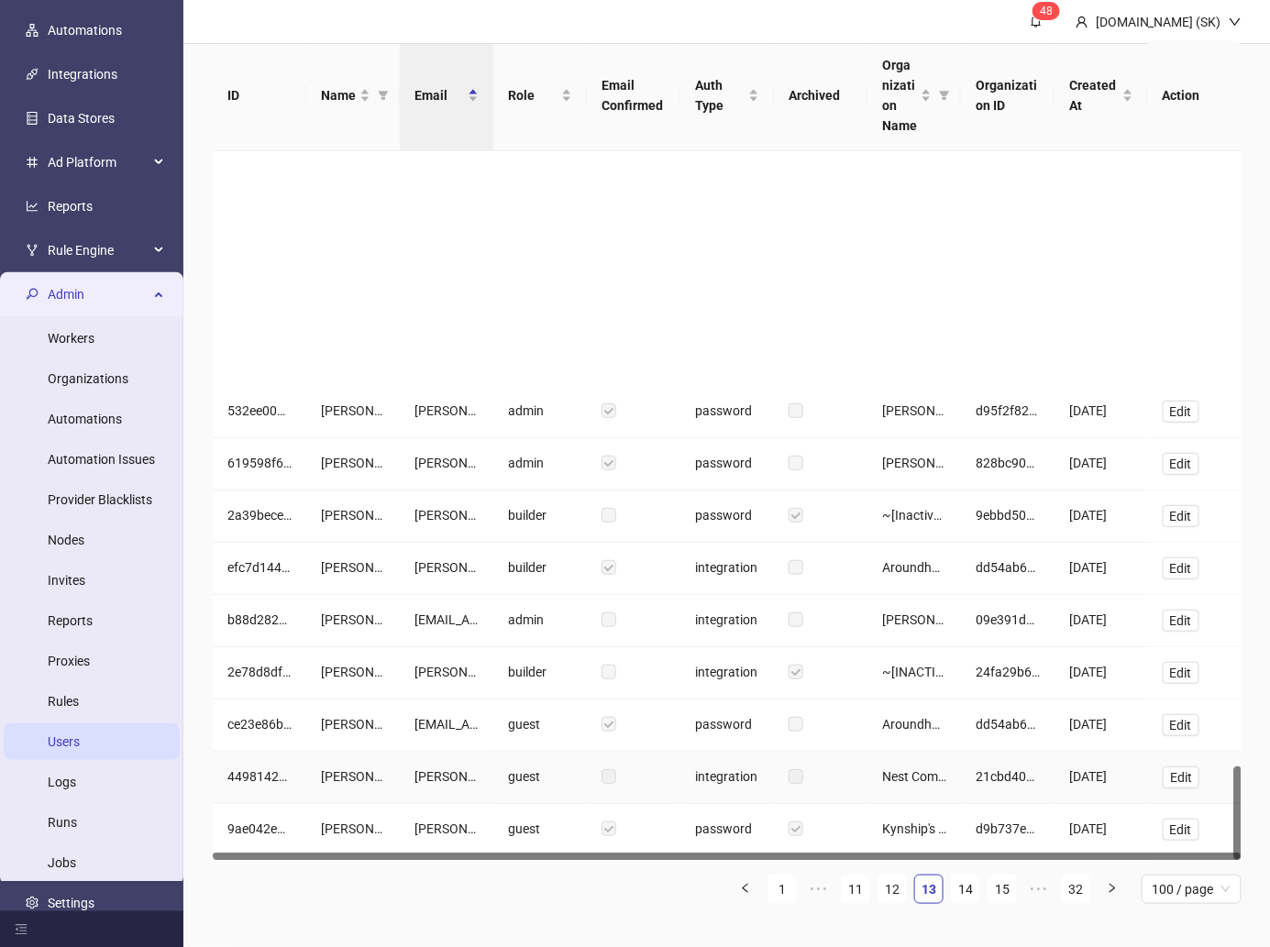
scroll to position [4638, 0]
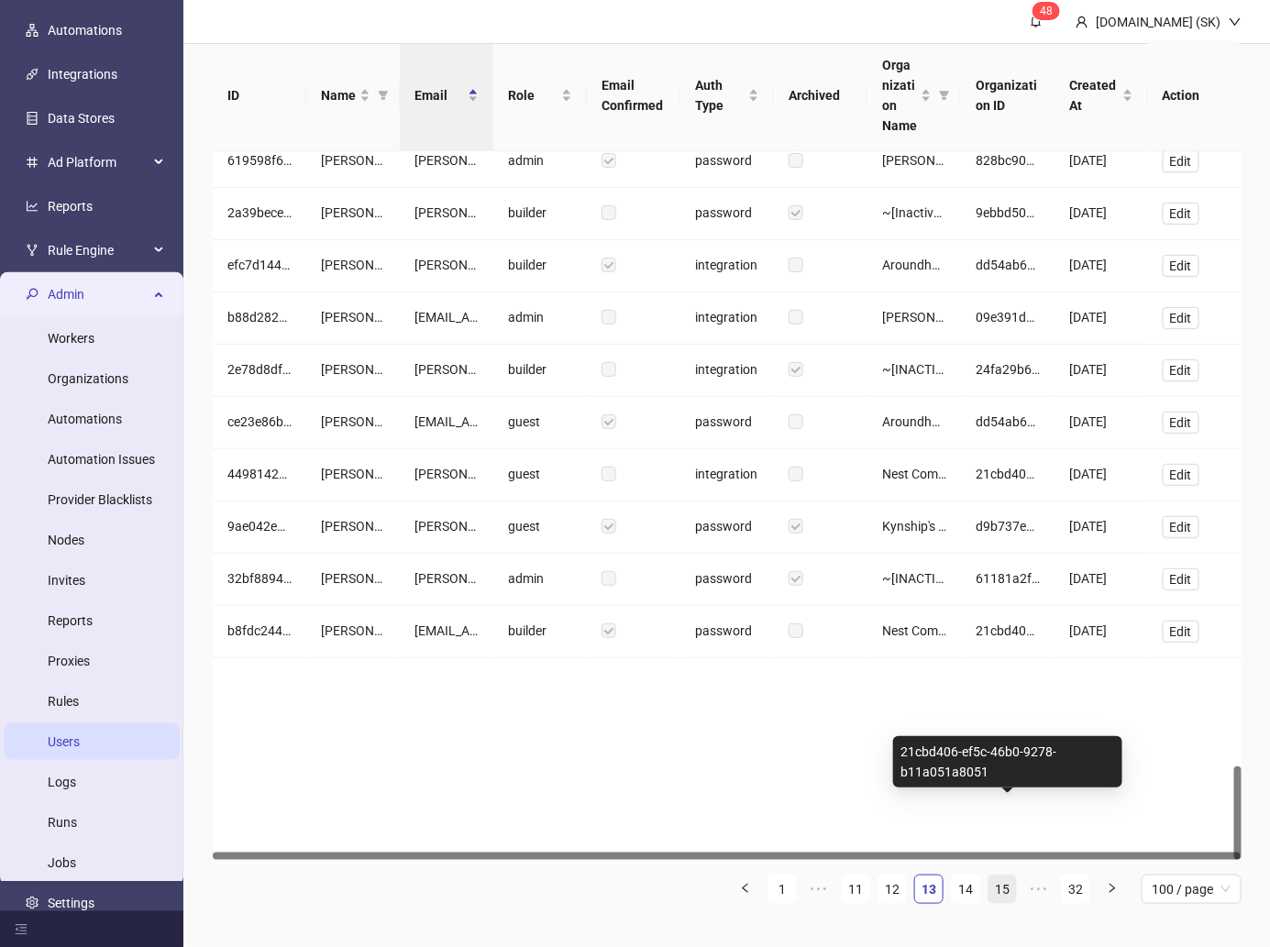
click at [1001, 774] on link "15" at bounding box center [1003, 890] width 28 height 28
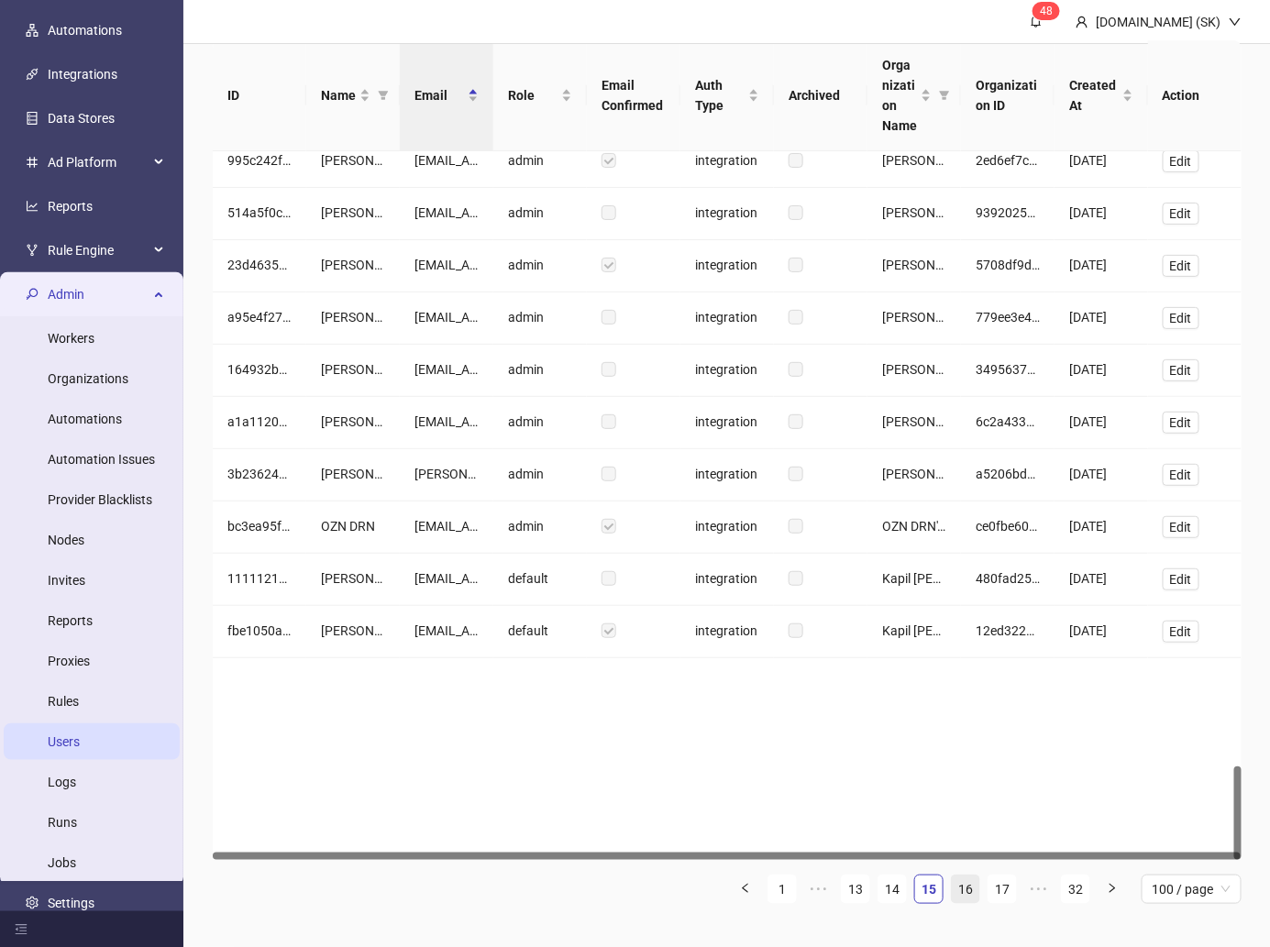
click at [977, 774] on link "16" at bounding box center [966, 890] width 28 height 28
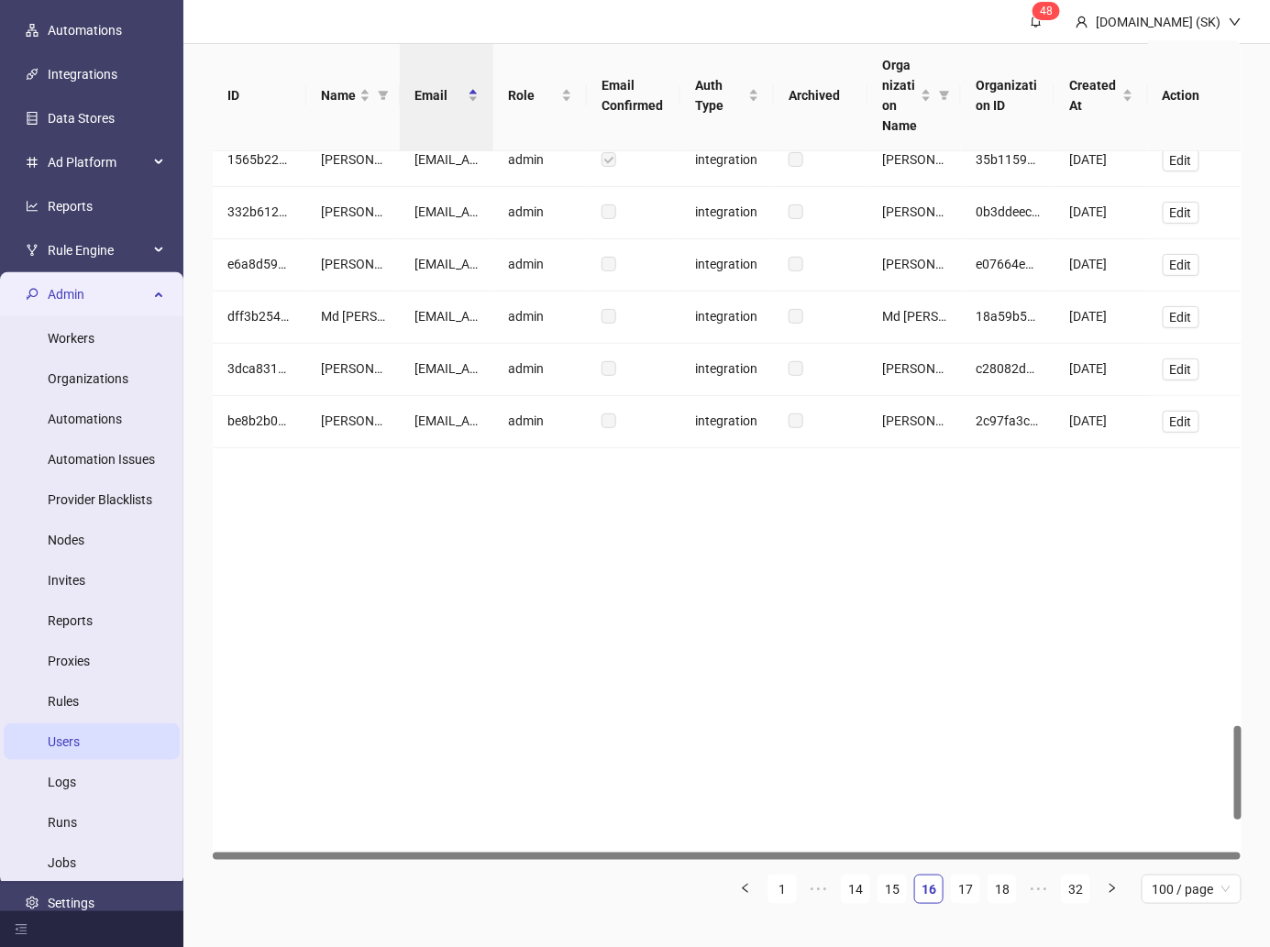
scroll to position [4355, 0]
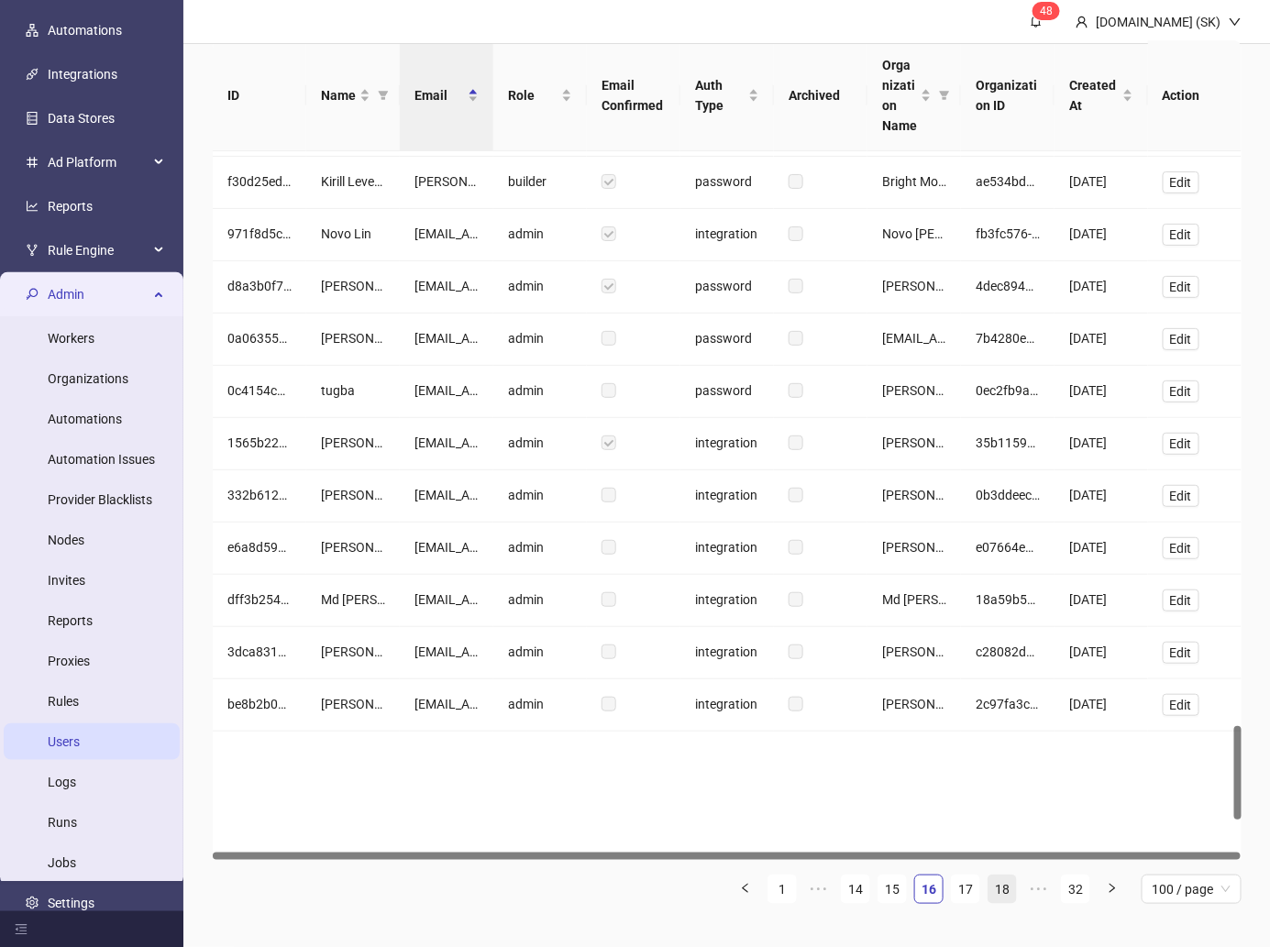
click at [1004, 774] on link "18" at bounding box center [1003, 890] width 28 height 28
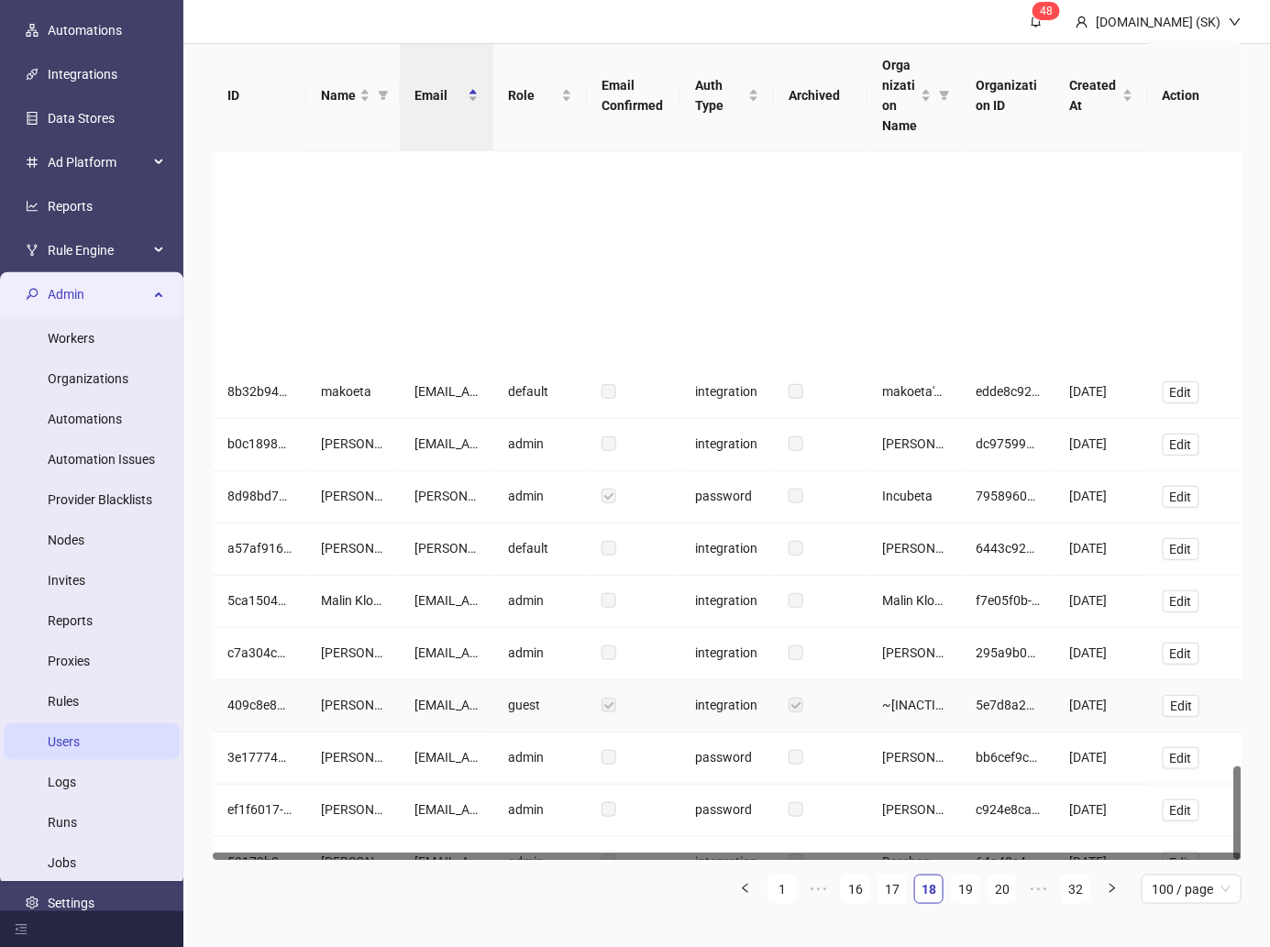
scroll to position [4638, 0]
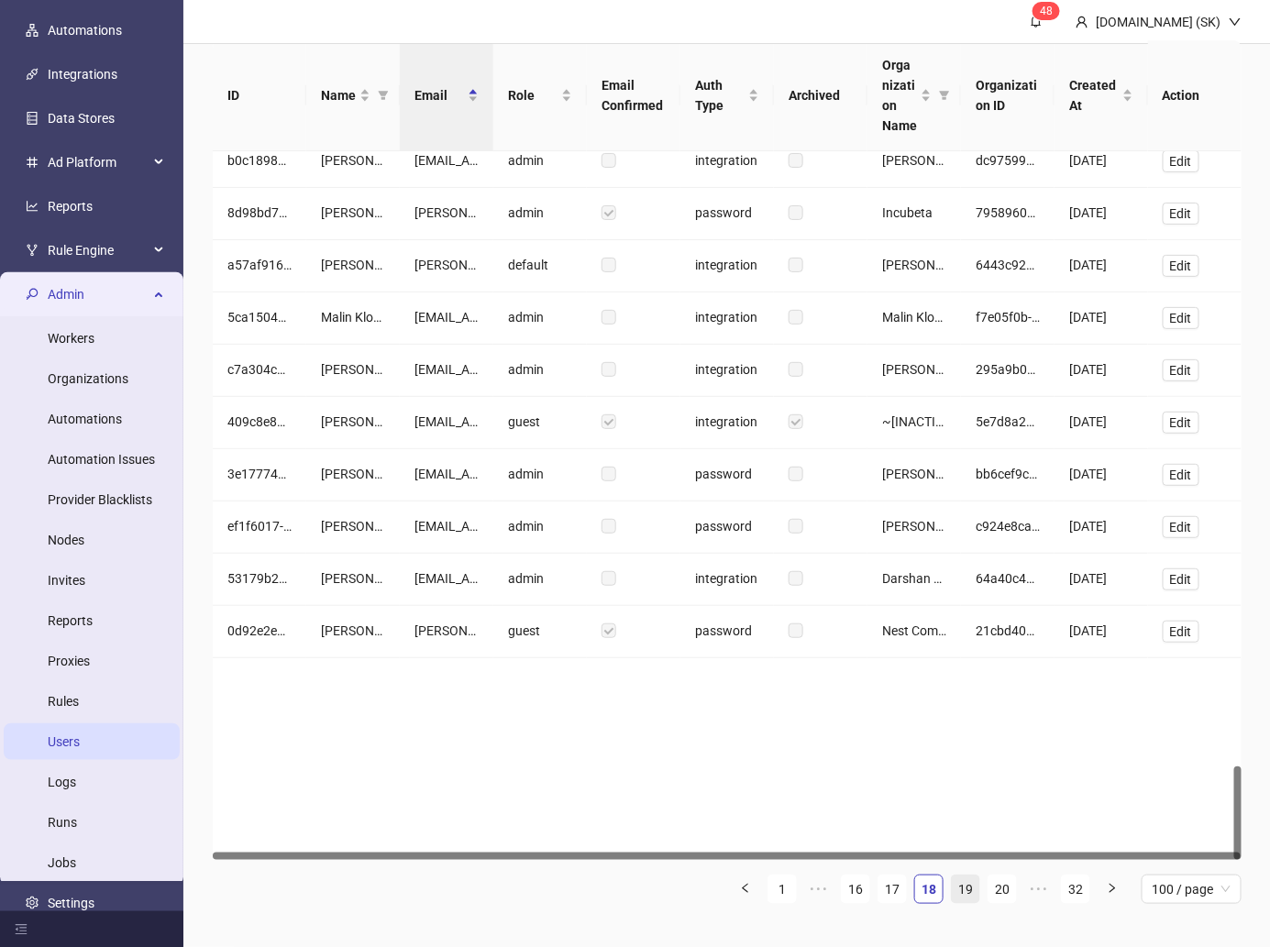
click at [967, 774] on link "19" at bounding box center [966, 890] width 28 height 28
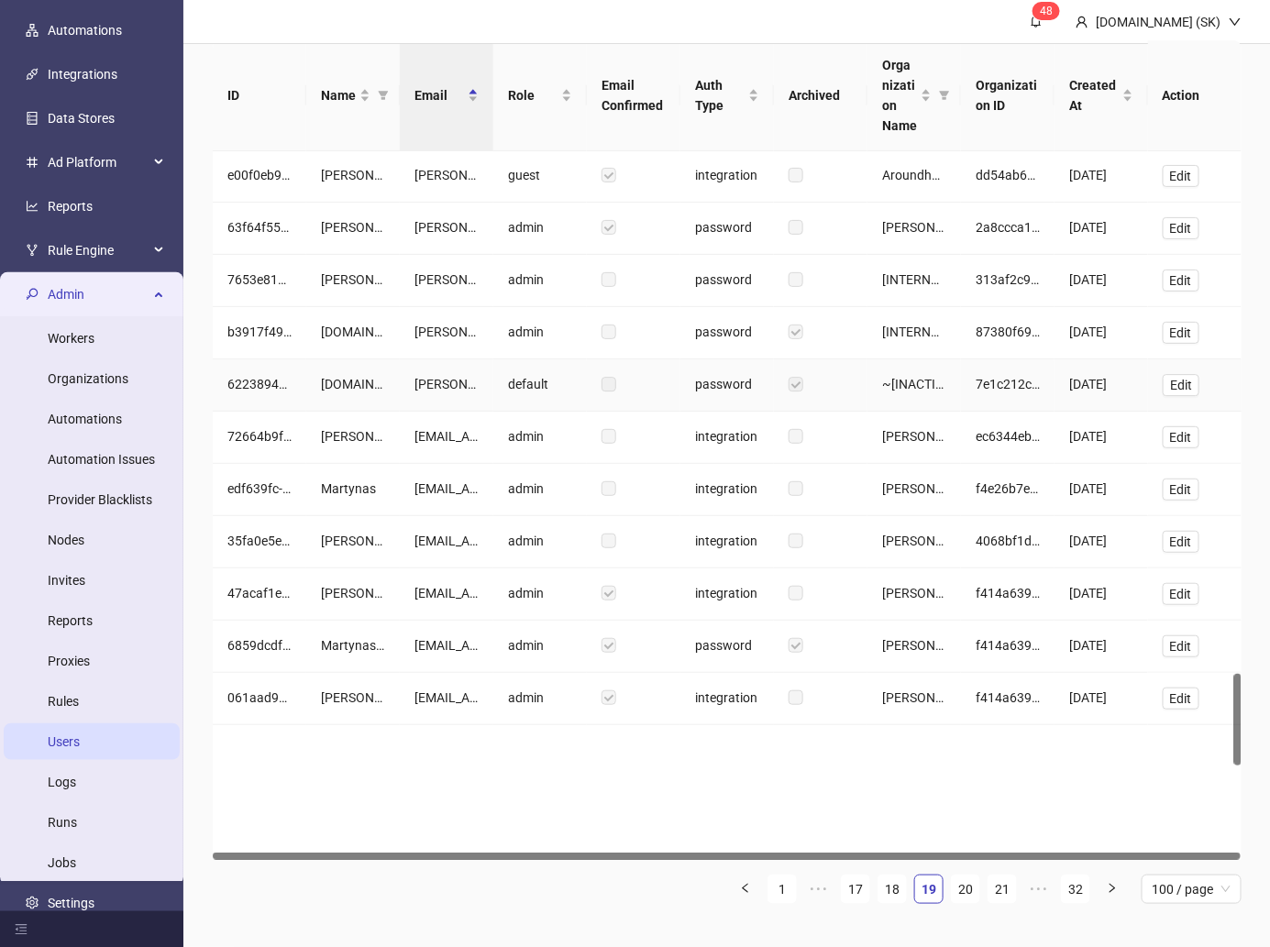
scroll to position [3914, 0]
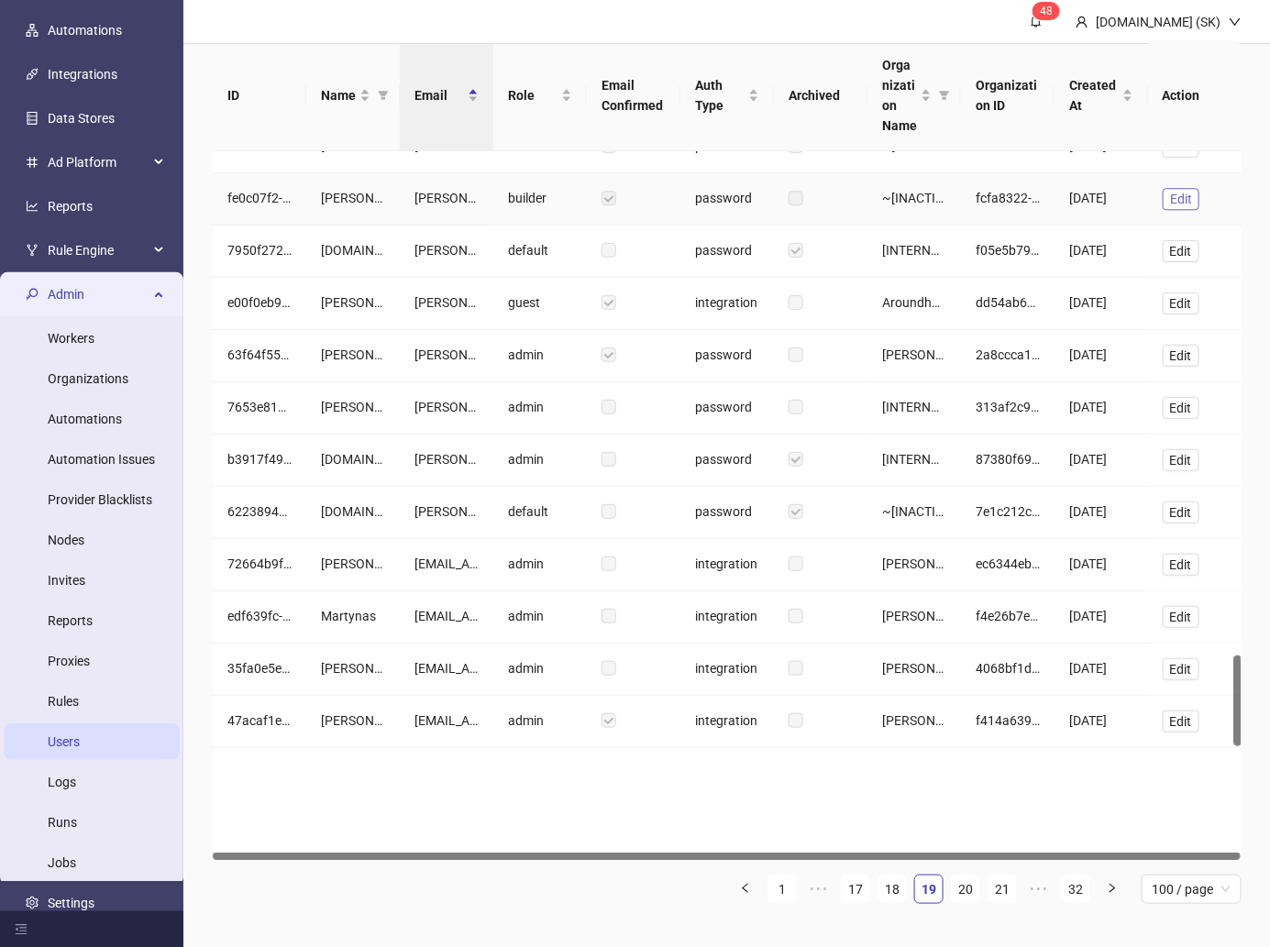
click at [1038, 210] on button "Edit" at bounding box center [1181, 199] width 37 height 22
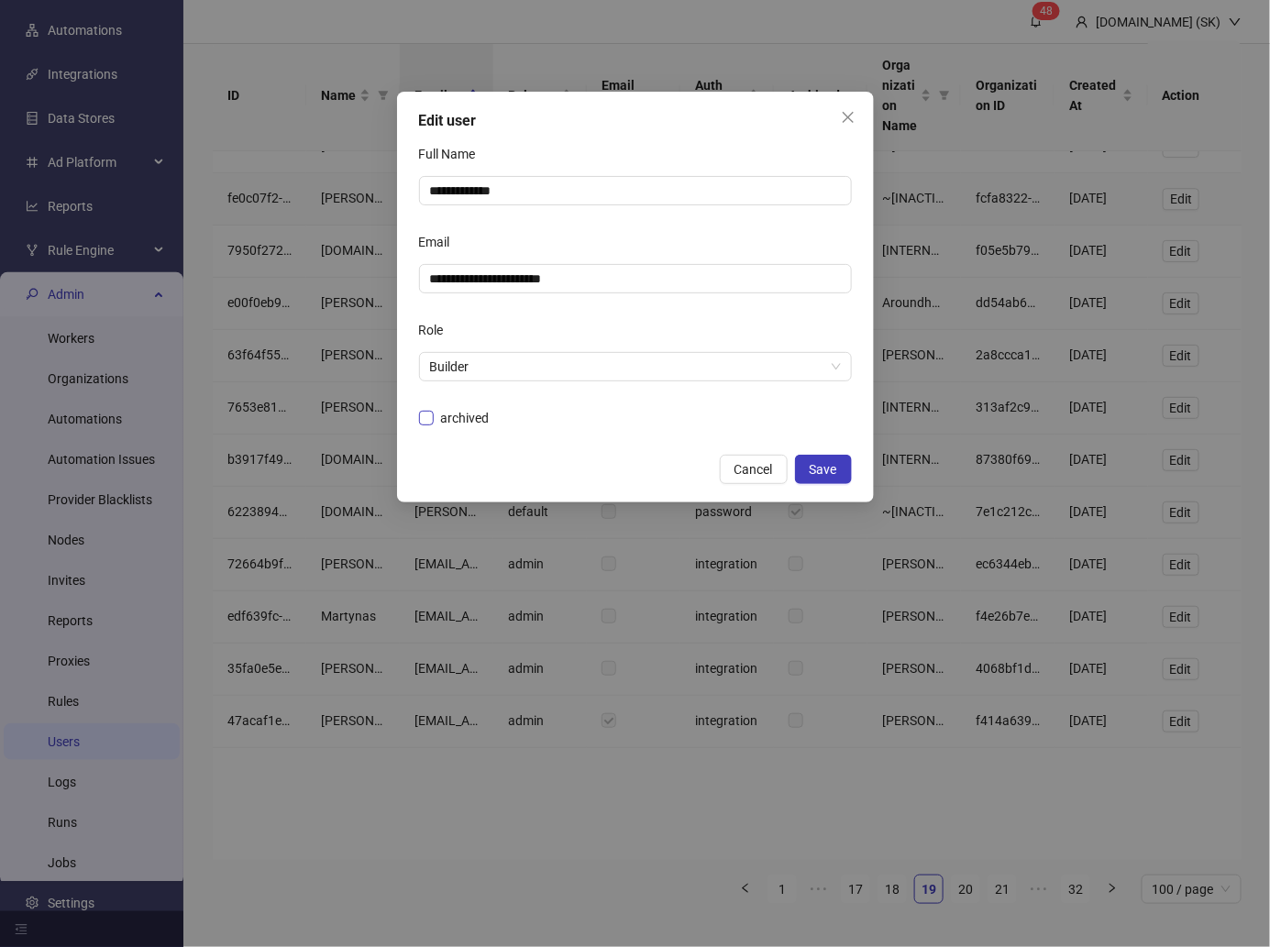
click at [441, 418] on span "archived" at bounding box center [465, 418] width 63 height 20
click at [504, 280] on input "**********" at bounding box center [633, 279] width 407 height 20
type input "**********"
click at [830, 472] on span "Save" at bounding box center [824, 469] width 28 height 15
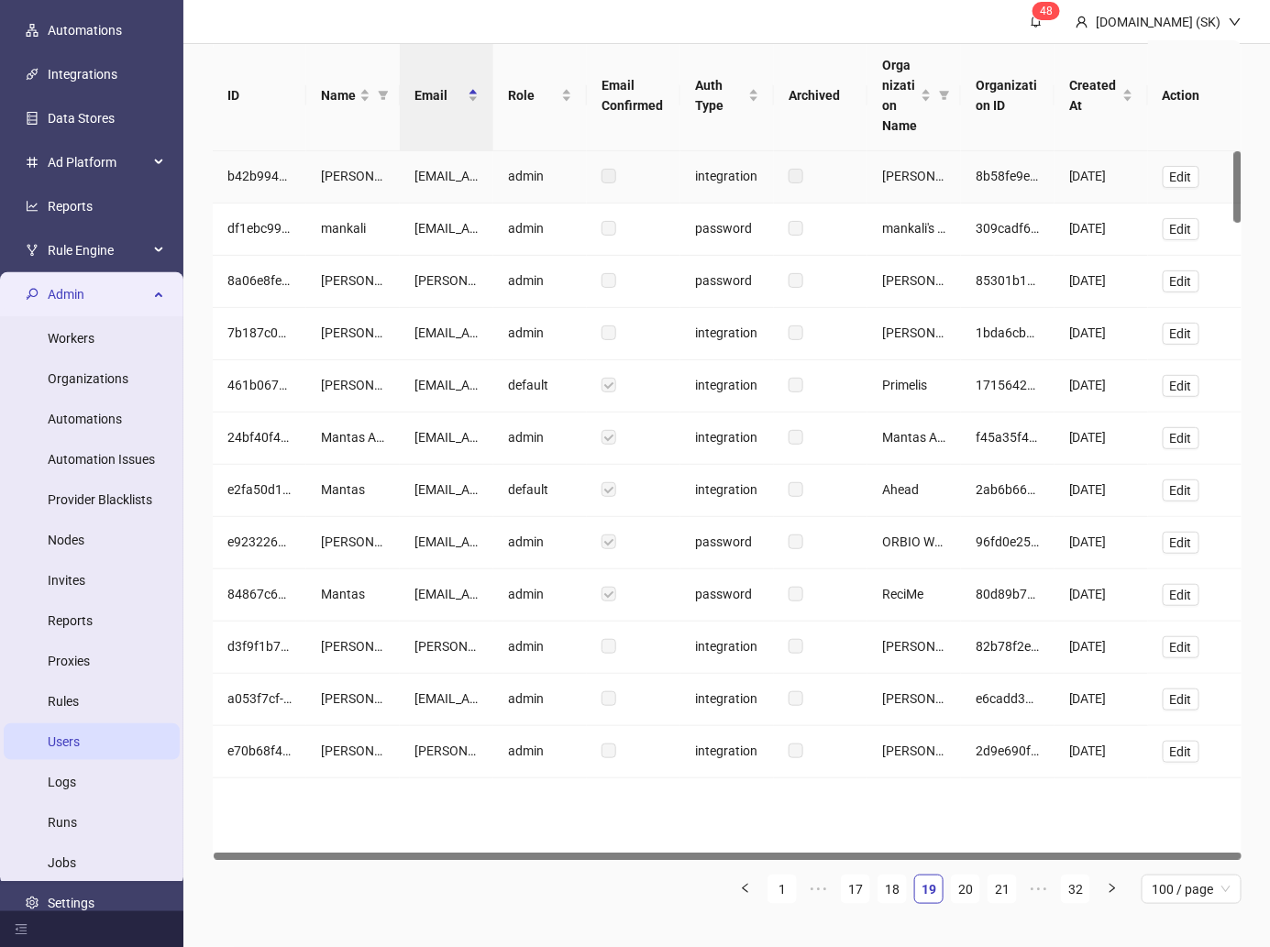
scroll to position [32, 0]
